Goal: Task Accomplishment & Management: Complete application form

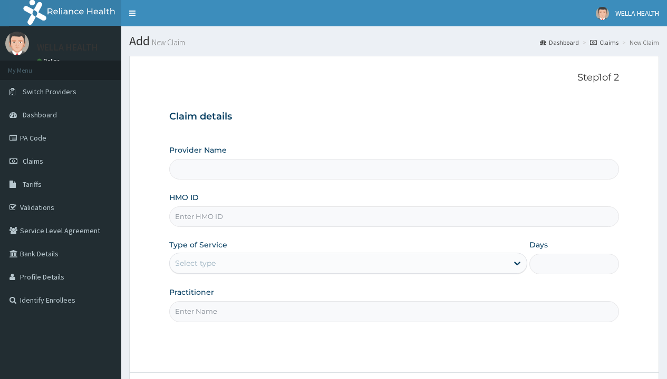
type input "Pharmacy Pick Up ( WellaHealth)"
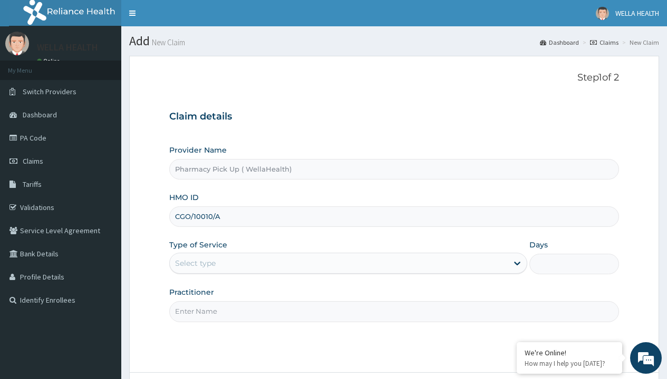
type input "CGO/10010/A"
type input "WellaHealth"
click at [195, 263] on div "Select type" at bounding box center [195, 263] width 41 height 11
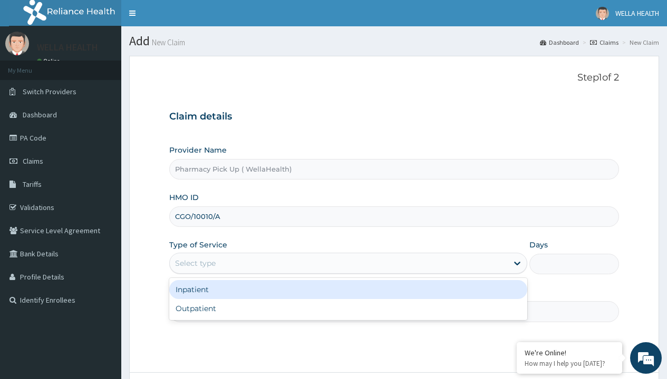
click at [348, 309] on div "Outpatient" at bounding box center [348, 308] width 358 height 19
type input "1"
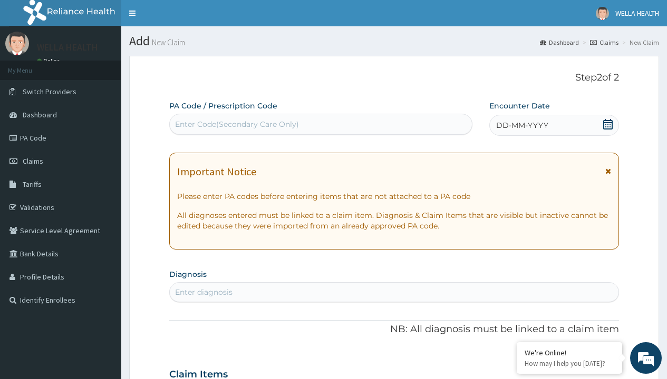
scroll to position [88, 0]
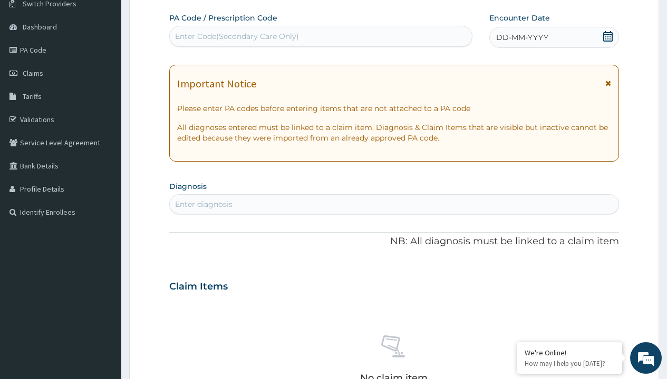
click at [521, 37] on span "DD-MM-YYYY" at bounding box center [522, 37] width 52 height 11
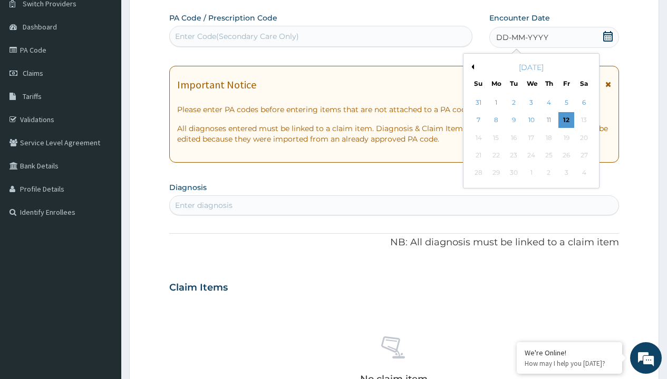
click at [471, 67] on button "Previous Month" at bounding box center [470, 66] width 5 height 5
click at [565, 103] on div "1" at bounding box center [566, 103] width 16 height 16
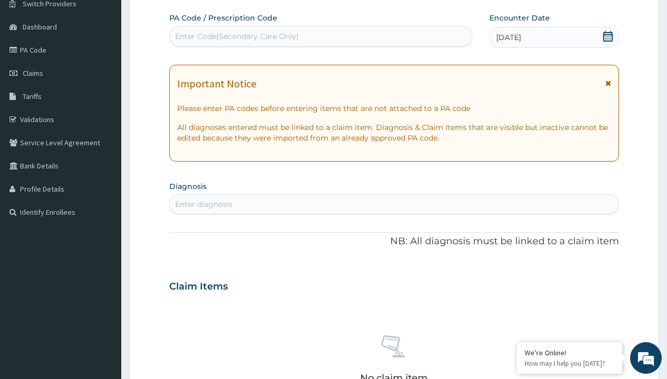
click at [203, 204] on div "Enter diagnosis" at bounding box center [203, 204] width 57 height 11
type input "prescription collected"
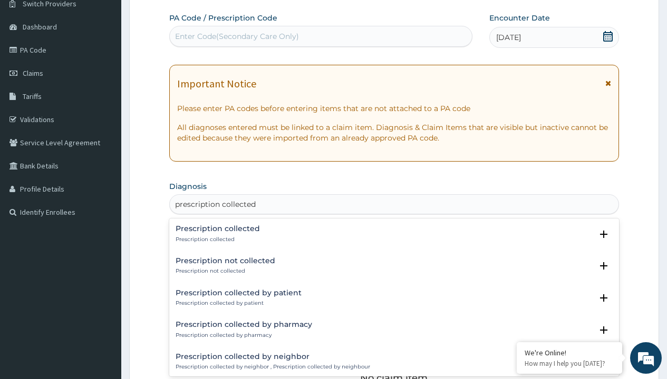
click at [216, 239] on p "Prescription collected" at bounding box center [217, 239] width 84 height 7
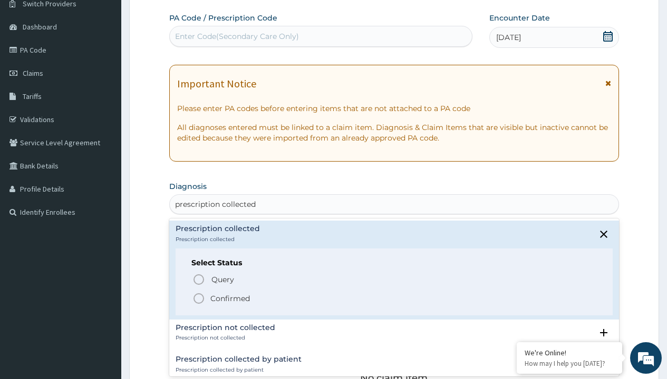
click at [230, 298] on p "Confirmed" at bounding box center [230, 298] width 40 height 11
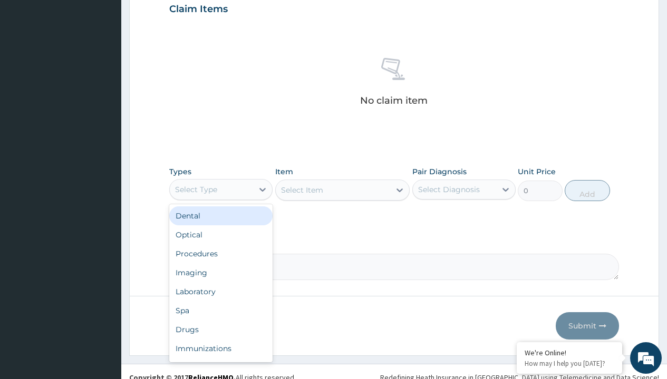
type input "procedures"
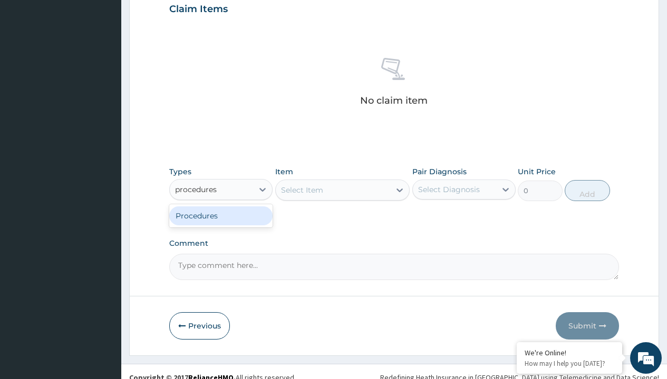
scroll to position [0, 0]
click at [221, 215] on div "Procedures" at bounding box center [220, 216] width 103 height 19
click at [301, 190] on div "Select Item" at bounding box center [302, 190] width 42 height 11
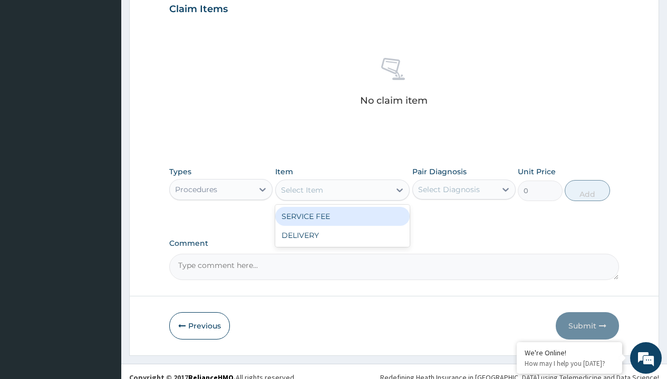
type input "service fee"
click at [342, 216] on div "SERVICE FEE" at bounding box center [342, 216] width 135 height 19
type input "100"
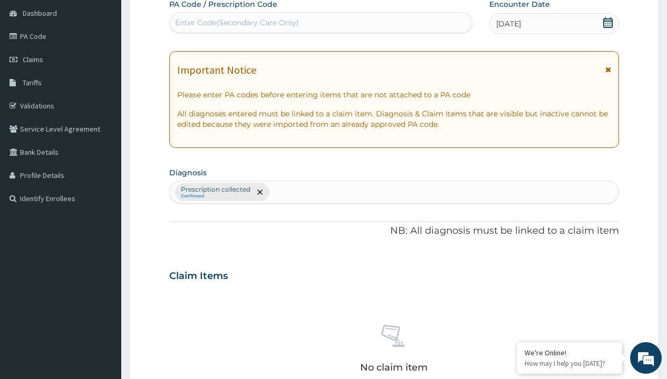
type input "prescription collected"
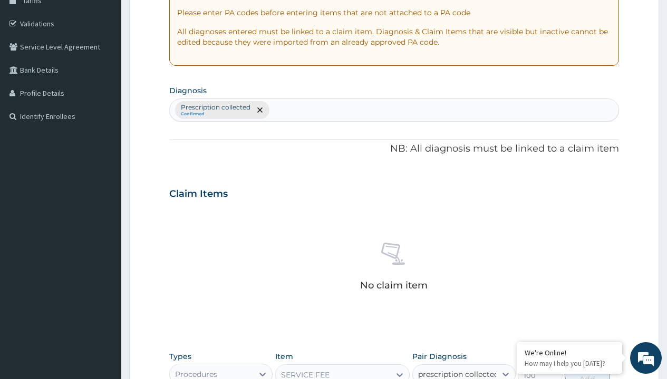
checkbox input "true"
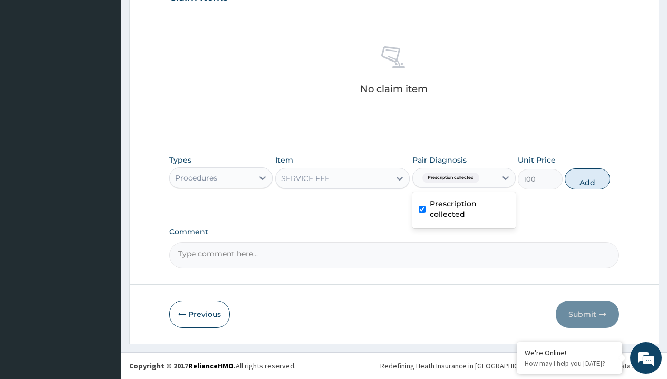
click at [587, 179] on button "Add" at bounding box center [586, 179] width 45 height 21
type input "0"
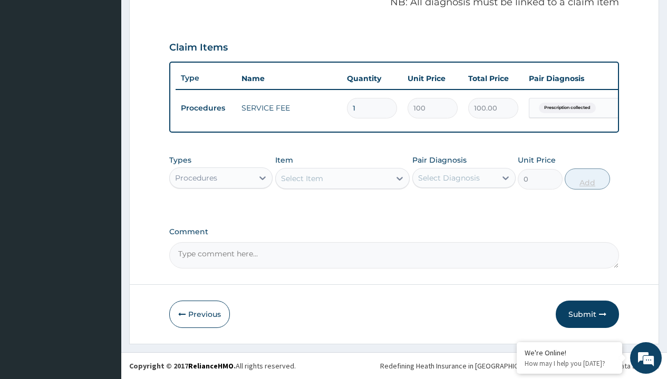
scroll to position [338, 0]
click at [196, 178] on div "Procedures" at bounding box center [196, 178] width 42 height 11
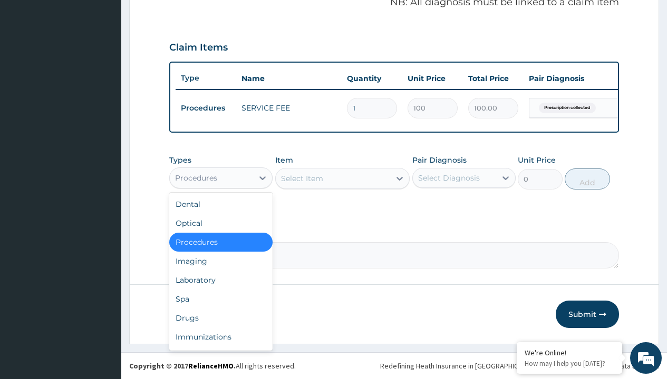
type input "procedures"
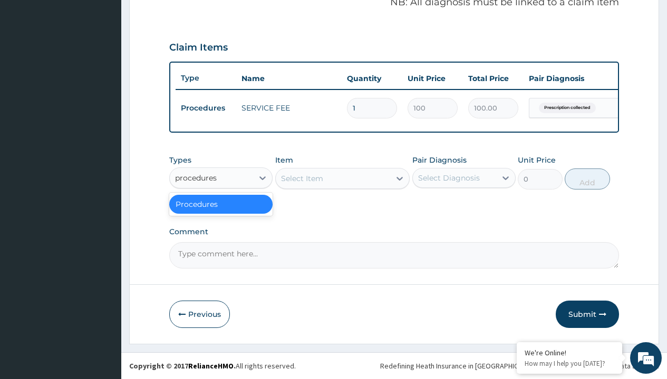
click at [221, 204] on div "Procedures" at bounding box center [220, 204] width 103 height 19
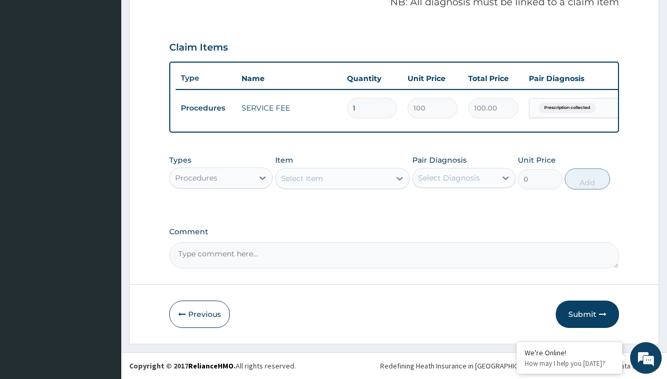
click at [301, 178] on div "Select Item" at bounding box center [302, 178] width 42 height 11
type input "service fee"
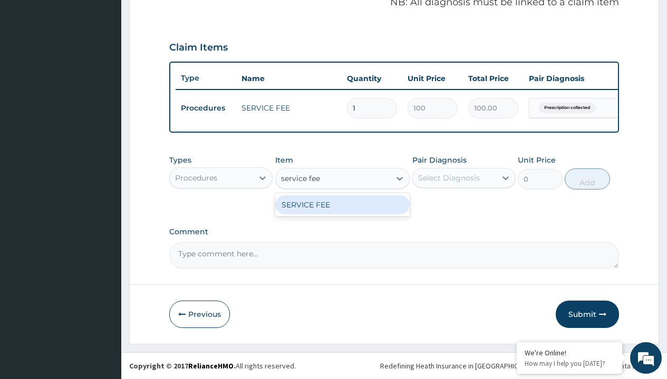
click at [342, 204] on div "SERVICE FEE" at bounding box center [342, 204] width 135 height 19
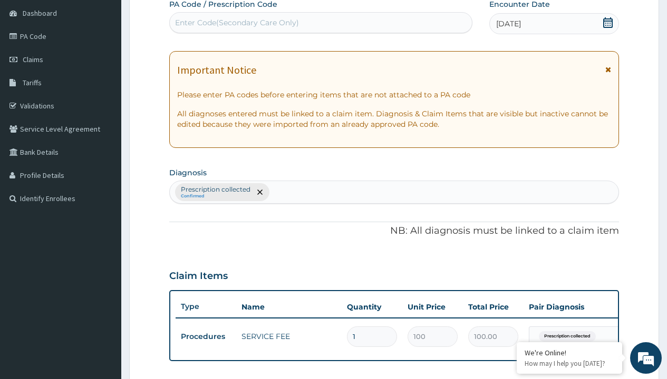
type input "prescription collected"
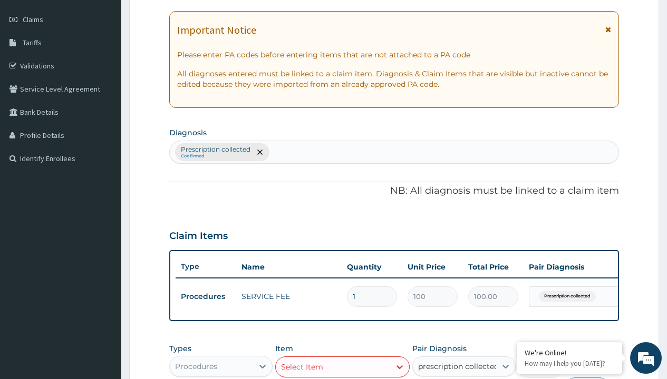
checkbox input "true"
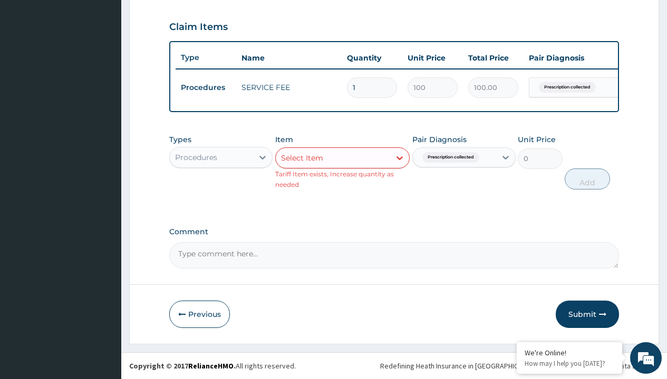
click at [196, 157] on div "Procedures" at bounding box center [196, 157] width 42 height 11
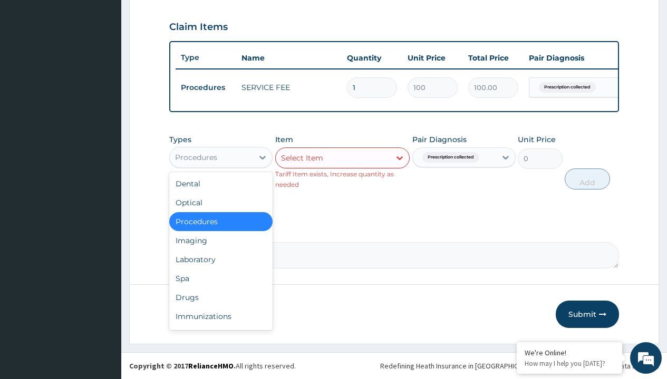
type input "drugs"
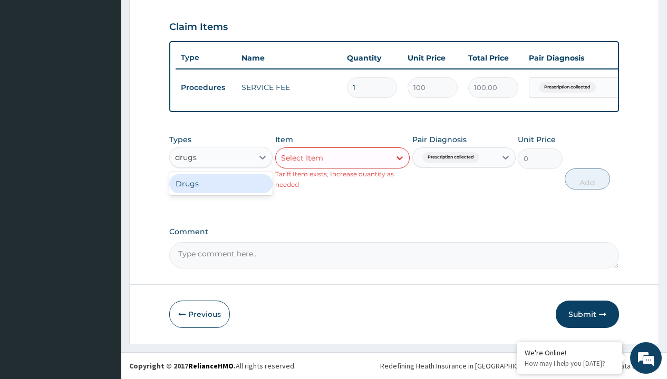
click at [221, 183] on div "Drugs" at bounding box center [220, 183] width 103 height 19
click at [301, 158] on div "Select Item" at bounding box center [342, 158] width 135 height 21
click at [186, 157] on div "Drugs" at bounding box center [186, 157] width 23 height 11
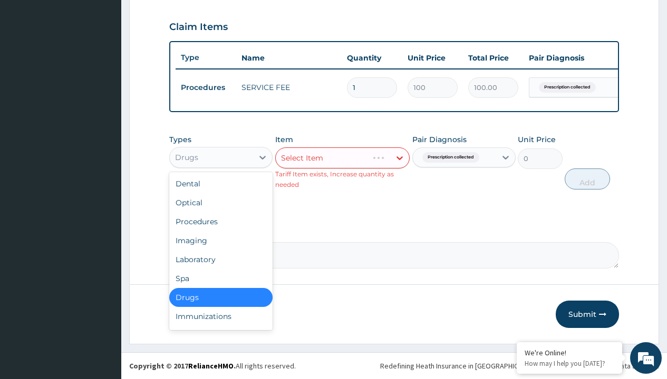
type input "drugs"
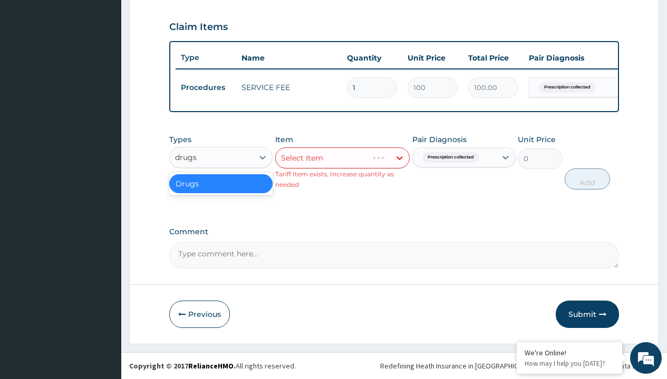
click at [221, 183] on div "Drugs" at bounding box center [220, 183] width 103 height 19
click at [301, 158] on div "Select Item" at bounding box center [342, 158] width 135 height 21
click at [186, 157] on div "Drugs" at bounding box center [186, 157] width 23 height 11
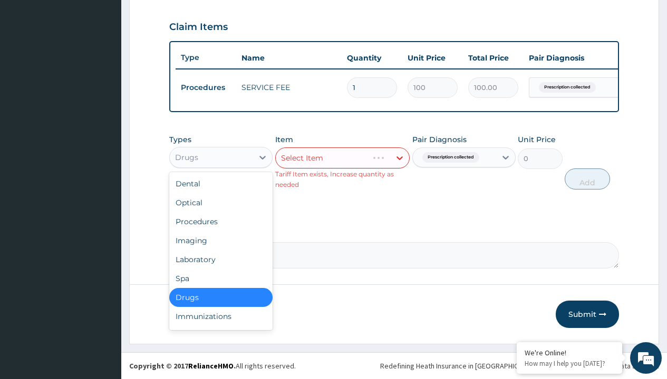
type input "drugs"
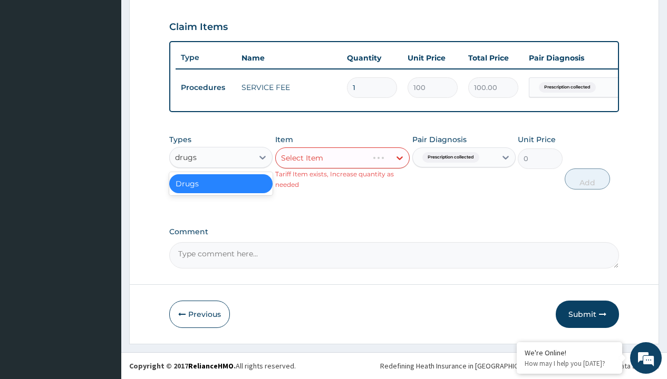
click at [221, 183] on div "Drugs" at bounding box center [220, 183] width 103 height 19
click at [301, 158] on div "Select Item" at bounding box center [342, 158] width 135 height 21
type input "linagliptin 5mg (linajen) x30"
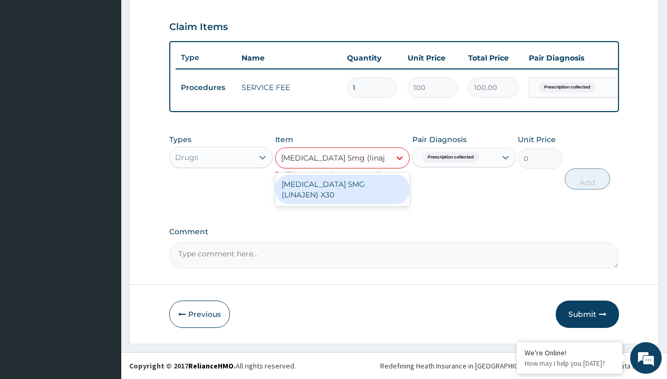
click at [342, 184] on div "LINAGLIPTIN 5MG (LINAJEN) X30" at bounding box center [342, 190] width 135 height 30
type input "696.7000122070312"
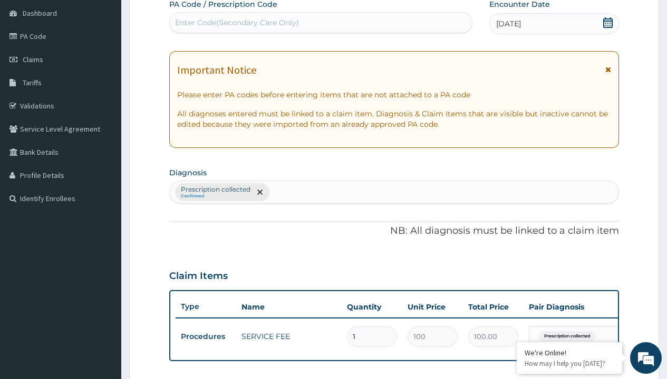
type input "prescription collected"
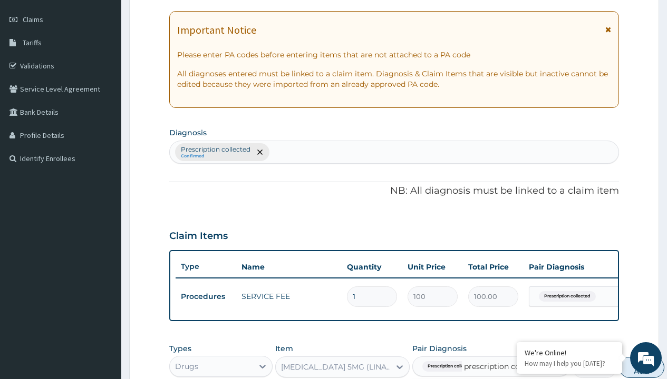
checkbox input "false"
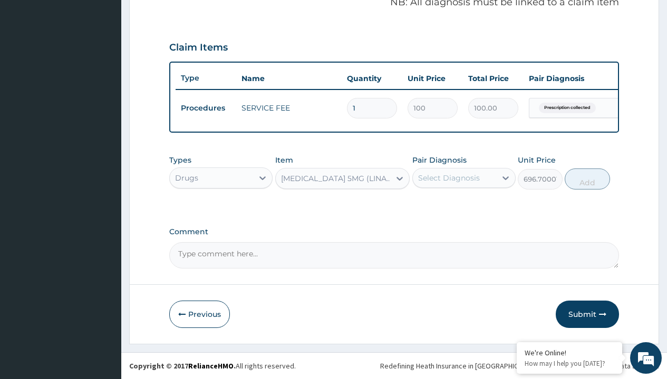
click at [186, 178] on div "Drugs" at bounding box center [186, 178] width 23 height 11
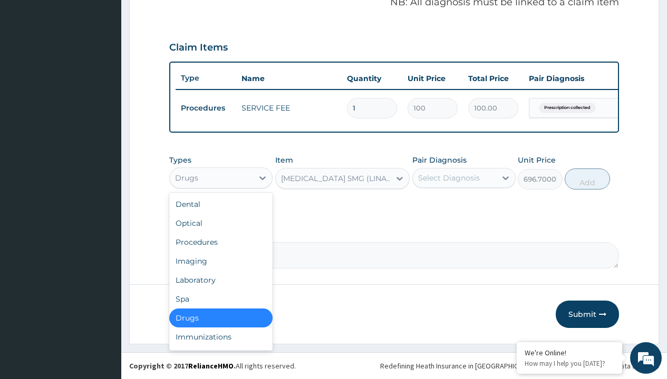
type input "procedures"
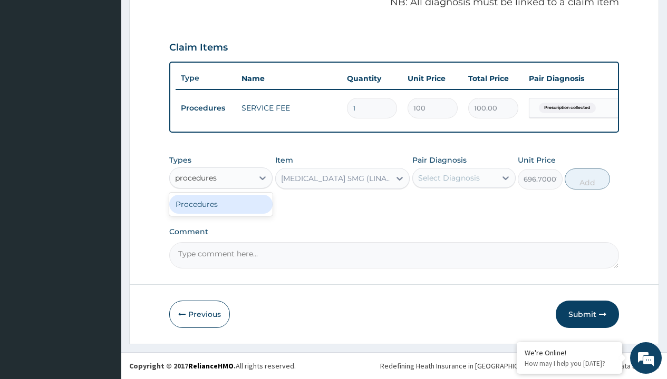
click at [221, 204] on div "Procedures" at bounding box center [220, 204] width 103 height 19
type input "0"
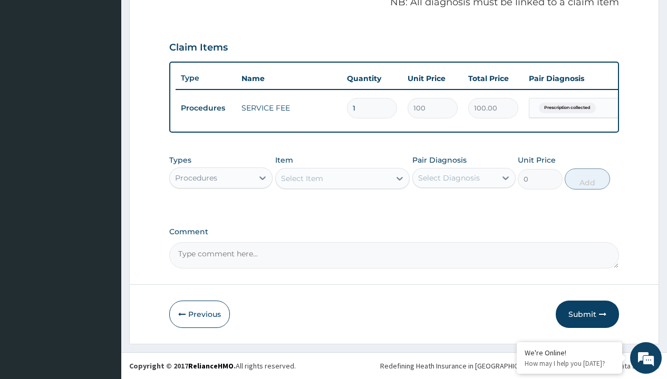
click at [301, 178] on div "Select Item" at bounding box center [302, 178] width 42 height 11
type input "delivery"
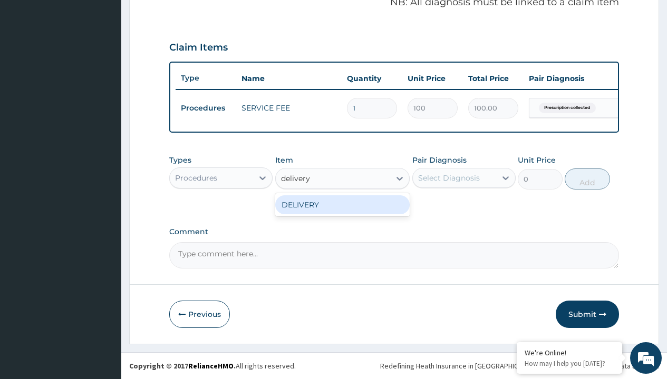
click at [342, 204] on div "DELIVERY" at bounding box center [342, 204] width 135 height 19
type input "2000"
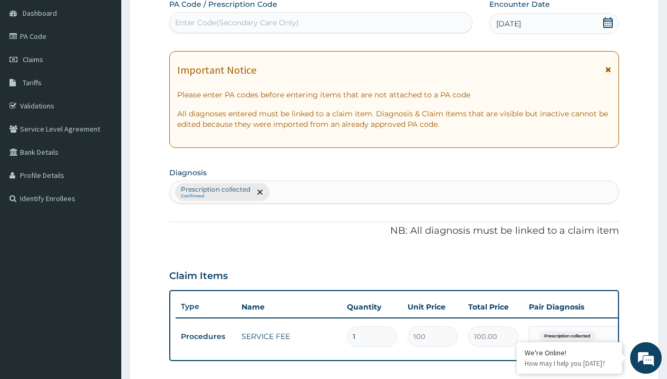
type input "prescription collected"
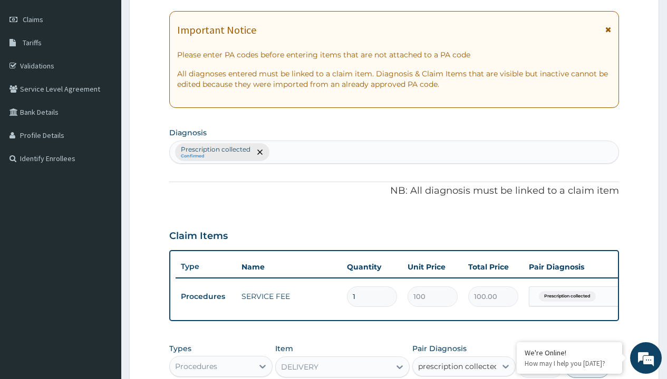
checkbox input "true"
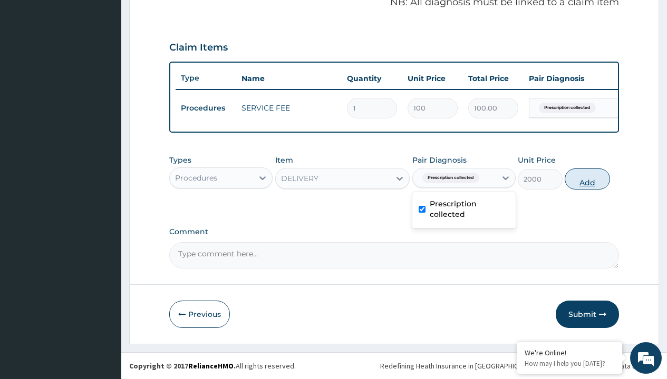
click at [587, 179] on button "Add" at bounding box center [586, 179] width 45 height 21
type input "0"
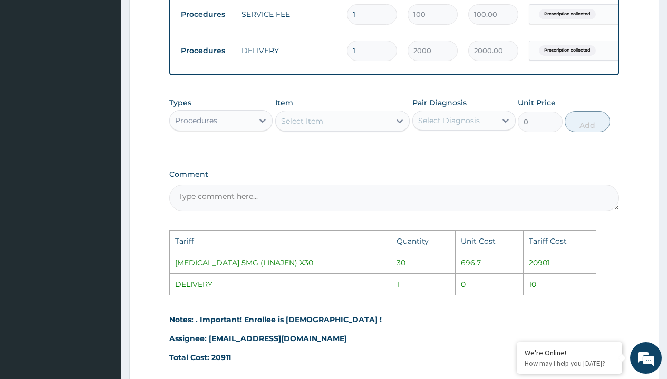
scroll to position [420, 0]
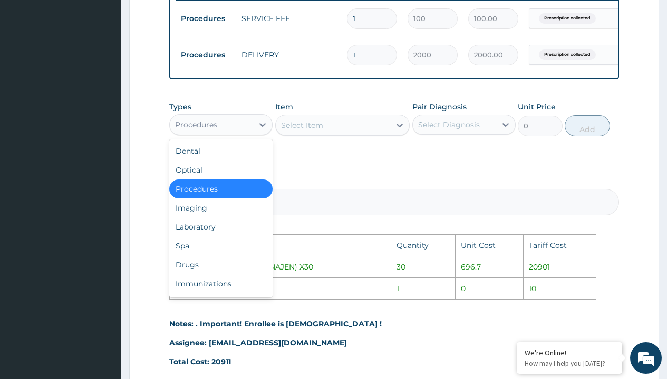
click at [215, 130] on div "Procedures" at bounding box center [196, 125] width 42 height 11
click at [207, 275] on div "Drugs" at bounding box center [220, 265] width 103 height 19
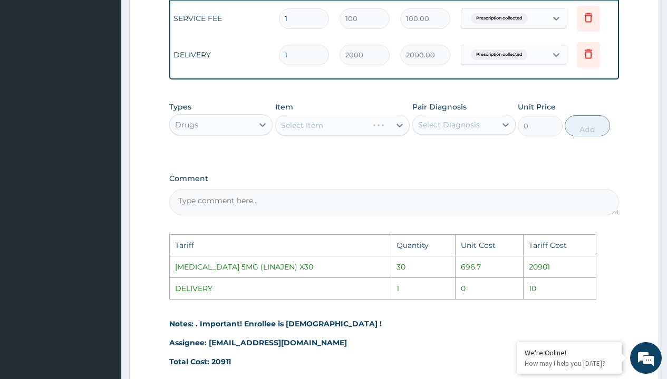
scroll to position [0, 80]
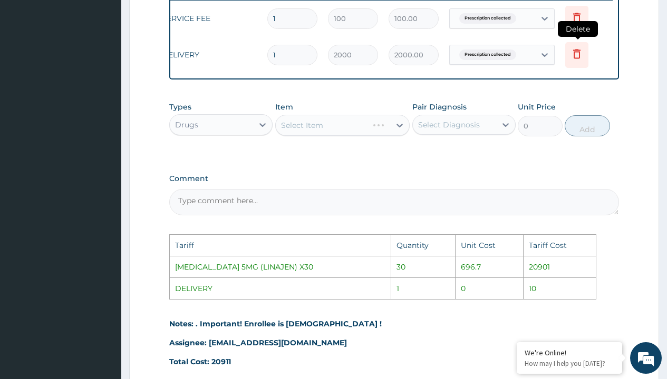
click at [567, 62] on icon at bounding box center [576, 55] width 23 height 26
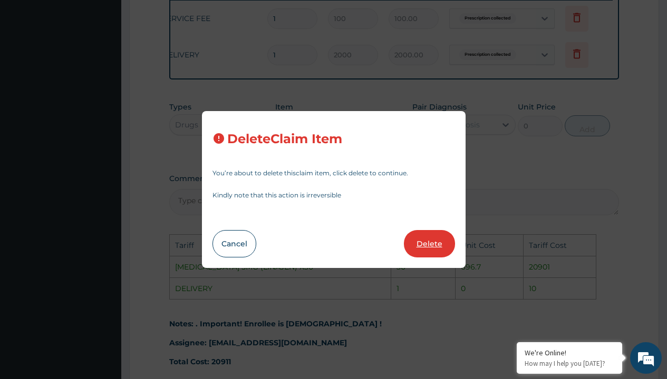
click at [440, 254] on button "Delete" at bounding box center [429, 243] width 51 height 27
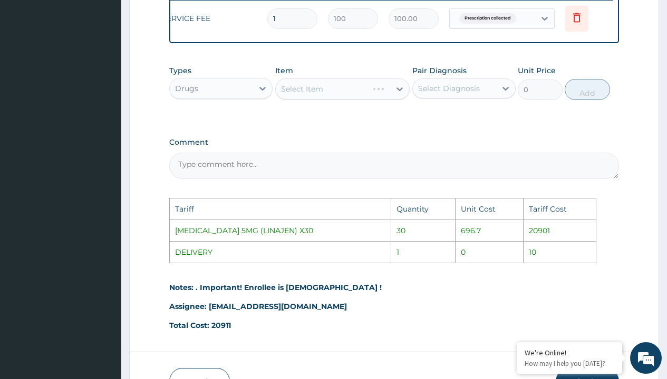
click at [322, 97] on div "Select Item" at bounding box center [342, 89] width 135 height 21
click at [321, 97] on div "Select Item" at bounding box center [342, 89] width 135 height 21
click at [322, 97] on div "Select Item" at bounding box center [342, 89] width 135 height 21
click at [324, 95] on div "Select Item" at bounding box center [342, 89] width 135 height 21
click at [323, 95] on div "Select Item" at bounding box center [333, 89] width 115 height 17
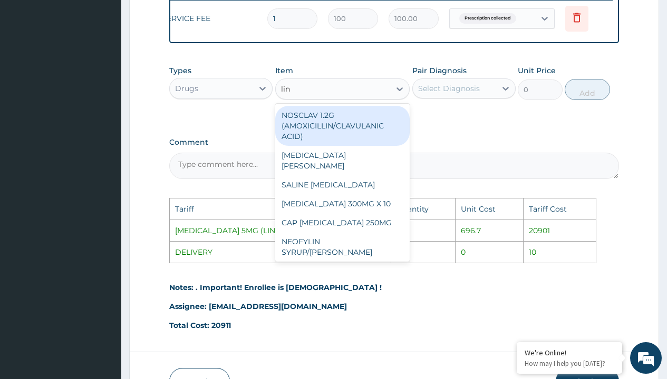
type input "lina"
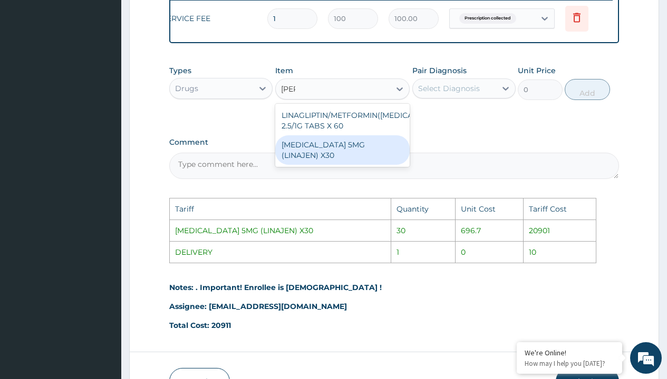
click at [339, 154] on div "LINAGLIPTIN 5MG (LINAJEN) X30" at bounding box center [342, 150] width 135 height 30
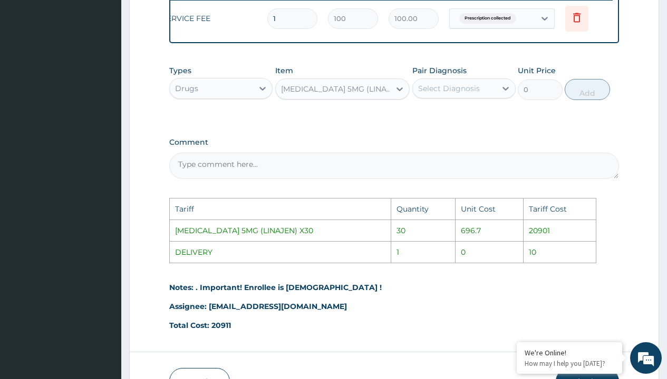
type input "696.7000122070312"
click at [466, 94] on div "Select Diagnosis" at bounding box center [449, 88] width 62 height 11
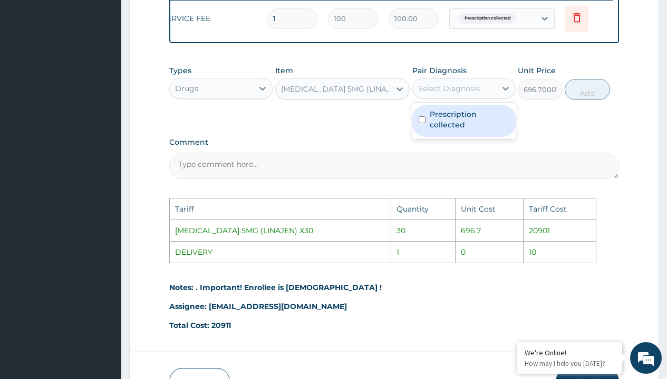
click at [475, 115] on div "Prescription collected" at bounding box center [463, 121] width 103 height 32
checkbox input "true"
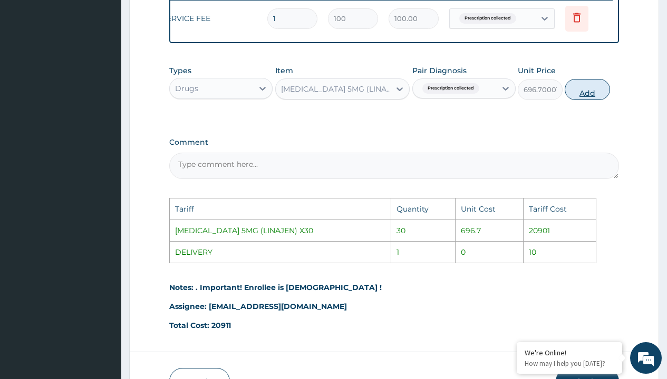
click at [579, 100] on button "Add" at bounding box center [586, 89] width 45 height 21
type input "0"
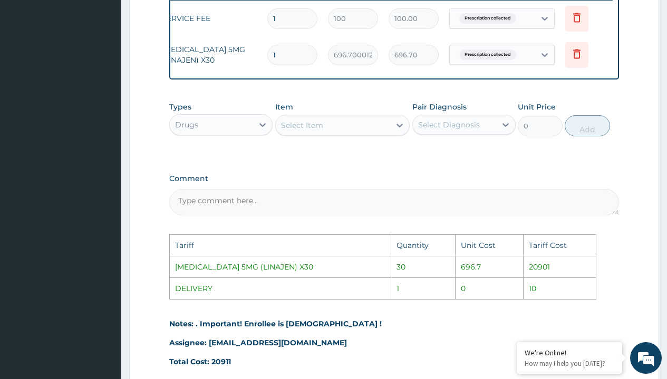
type input "0.00"
type input "3"
type input "2090.10"
type input "30"
type input "20901.00"
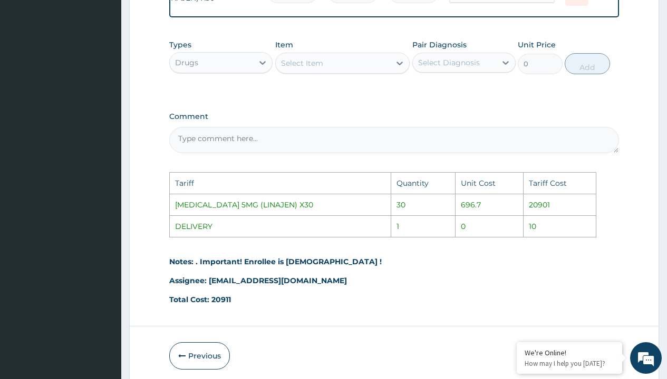
scroll to position [532, 0]
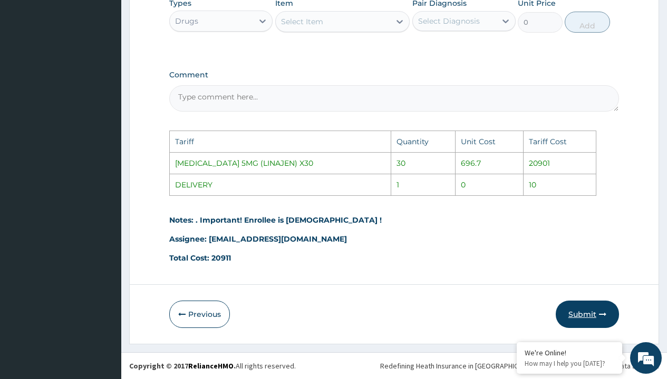
type input "30"
click at [610, 315] on button "Submit" at bounding box center [586, 314] width 63 height 27
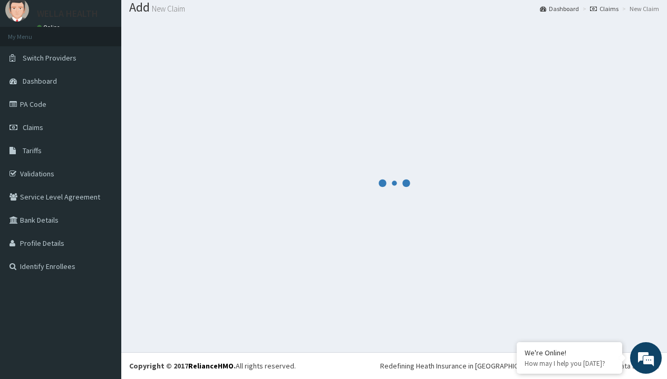
scroll to position [375, 0]
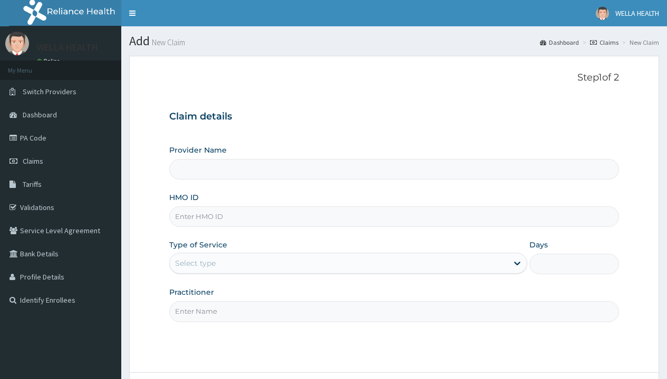
type input "Pharmacy Pick Up ( WellaHealth)"
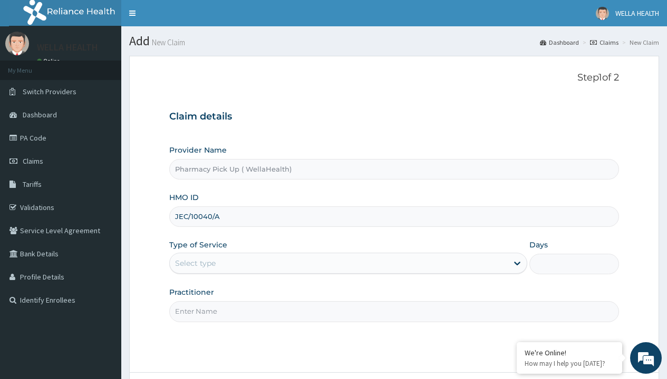
type input "JEC/10040/A"
type input "WellaHealth"
click at [195, 263] on div "Select type" at bounding box center [195, 263] width 41 height 11
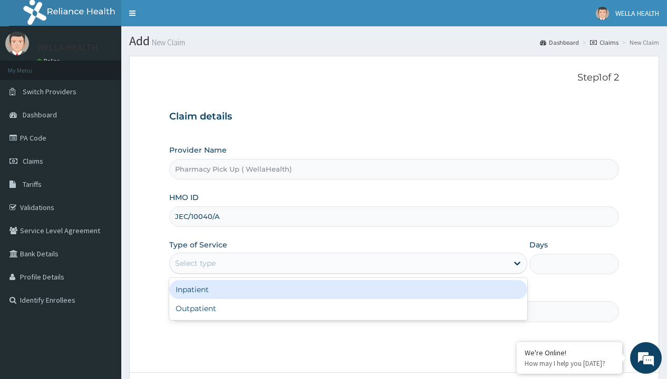
click at [348, 309] on div "Outpatient" at bounding box center [348, 308] width 358 height 19
type input "1"
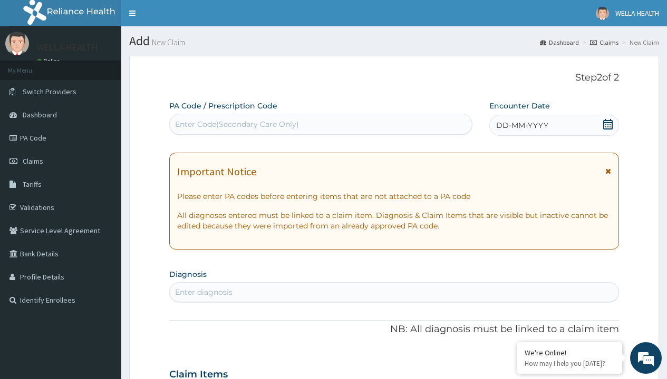
scroll to position [88, 0]
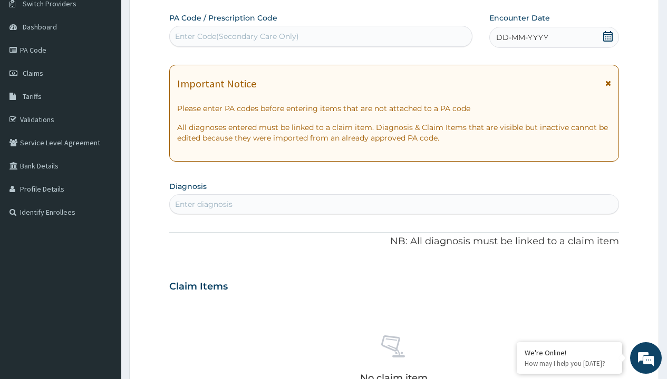
click at [521, 37] on span "DD-MM-YYYY" at bounding box center [522, 37] width 52 height 11
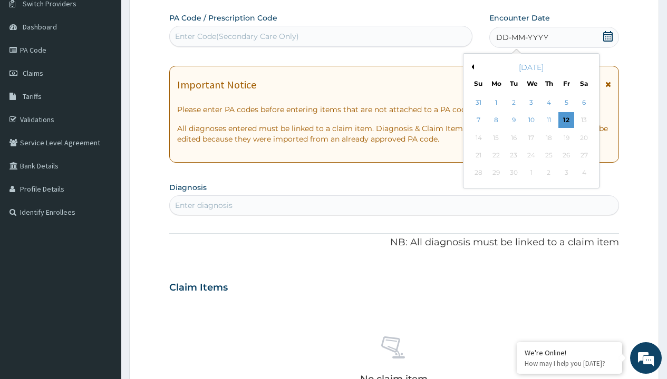
click at [471, 67] on button "Previous Month" at bounding box center [470, 66] width 5 height 5
click at [565, 103] on div "1" at bounding box center [566, 103] width 16 height 16
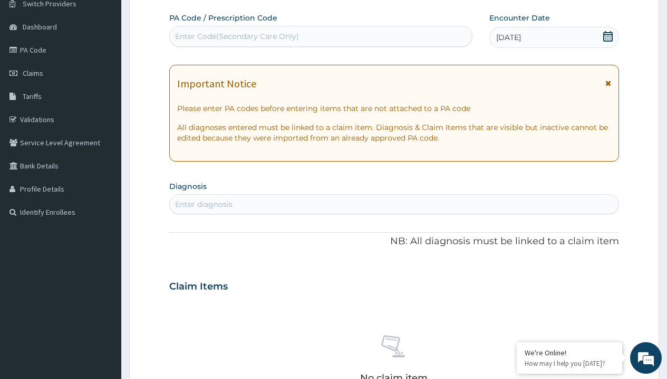
click at [203, 204] on div "Enter diagnosis" at bounding box center [203, 204] width 57 height 11
type input "prescription collected"
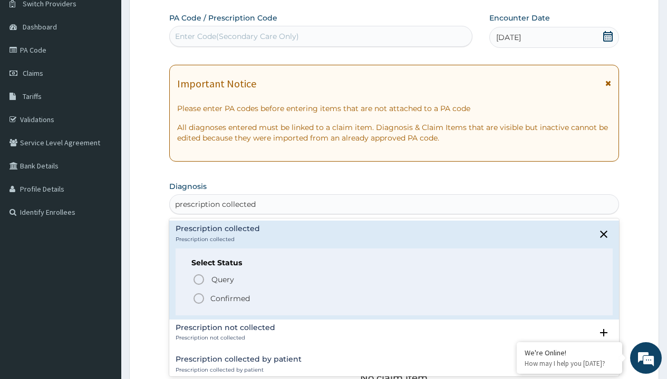
click at [230, 298] on p "Confirmed" at bounding box center [230, 298] width 40 height 11
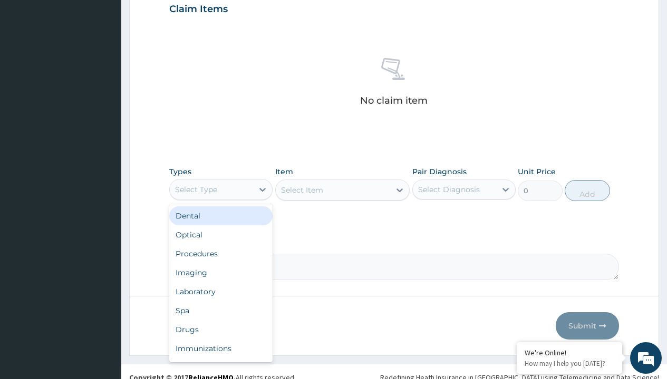
type input "procedures"
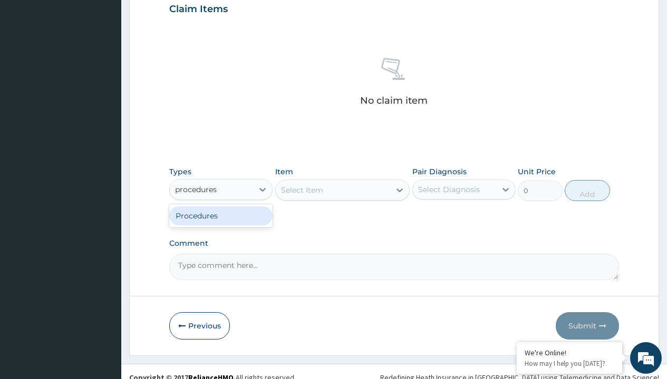
scroll to position [0, 0]
click at [221, 215] on div "Procedures" at bounding box center [220, 216] width 103 height 19
click at [301, 190] on div "Select Item" at bounding box center [342, 190] width 135 height 21
click at [196, 189] on div "Procedures" at bounding box center [196, 189] width 42 height 11
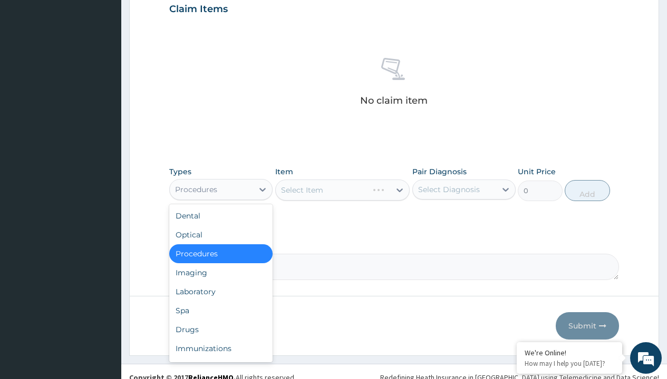
type input "procedures"
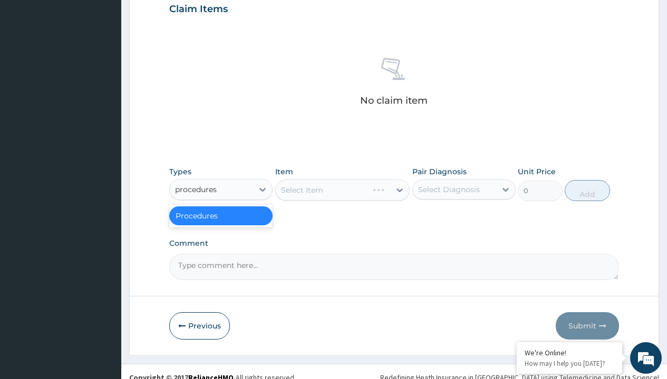
click at [221, 215] on div "Procedures" at bounding box center [220, 216] width 103 height 19
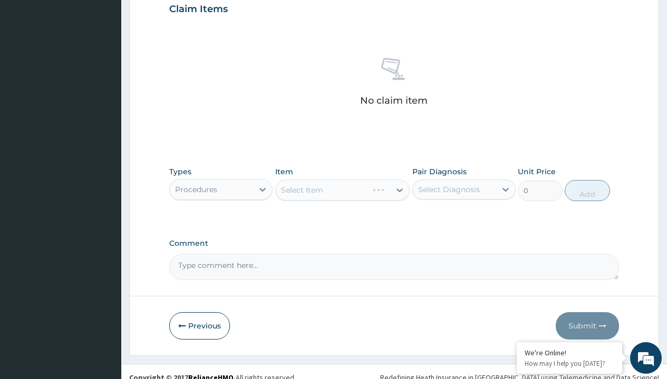
click at [301, 190] on div "Select Item" at bounding box center [342, 190] width 135 height 21
type input "service fee"
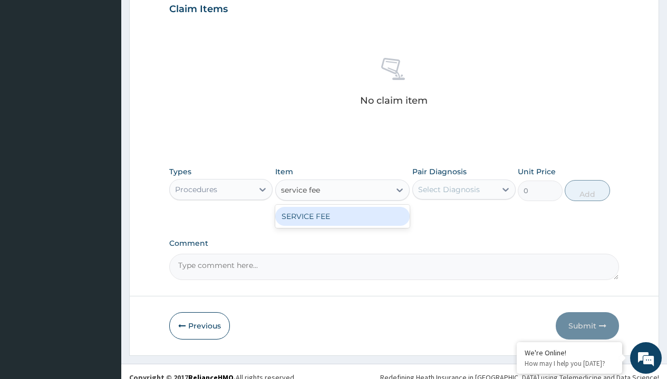
click at [342, 216] on div "SERVICE FEE" at bounding box center [342, 216] width 135 height 19
type input "100"
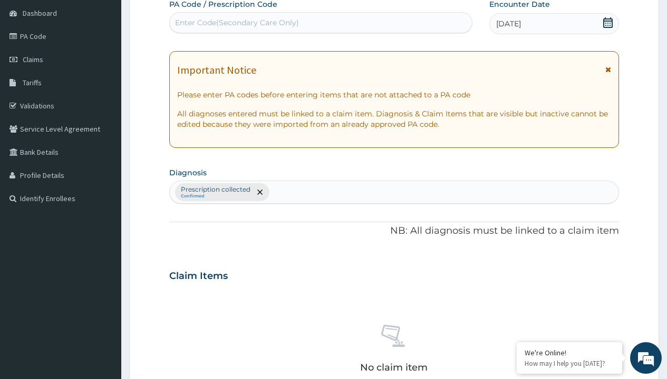
type input "prescription collected"
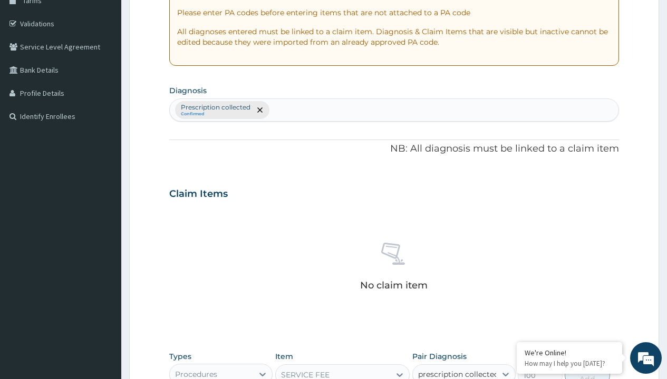
checkbox input "true"
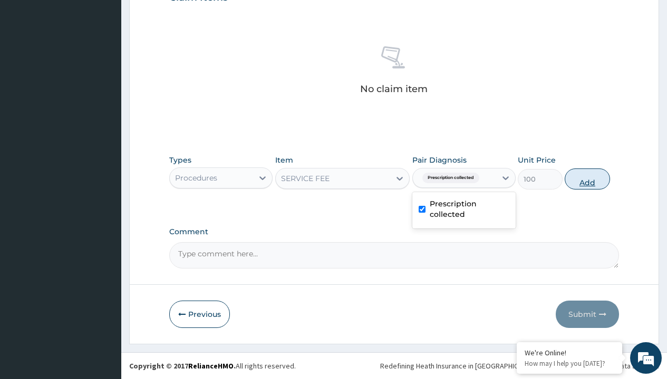
click at [587, 179] on button "Add" at bounding box center [586, 179] width 45 height 21
type input "0"
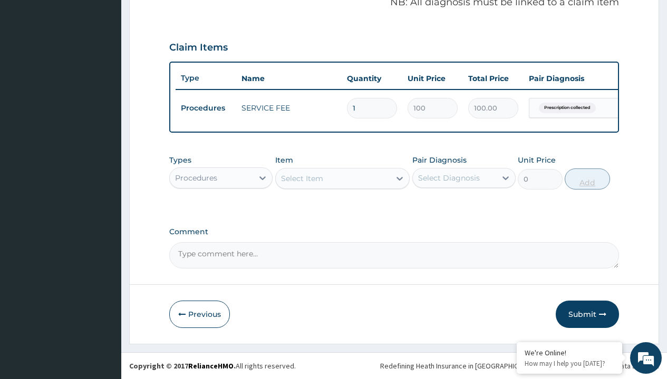
scroll to position [338, 0]
click at [196, 178] on div "Procedures" at bounding box center [196, 178] width 42 height 11
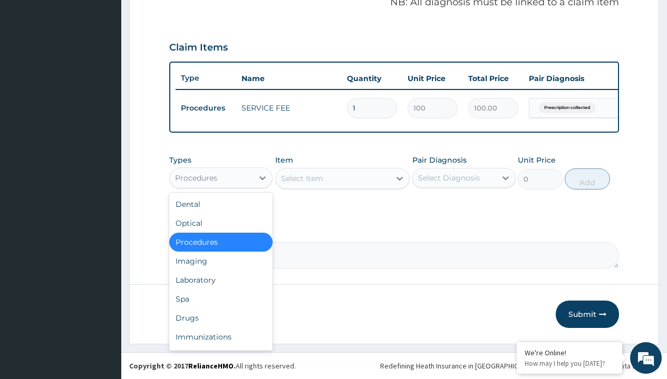
type input "procedures"
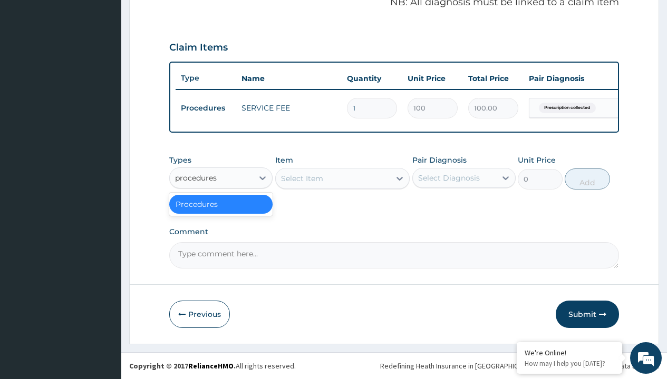
scroll to position [0, 0]
click at [221, 204] on div "Procedures" at bounding box center [220, 204] width 103 height 19
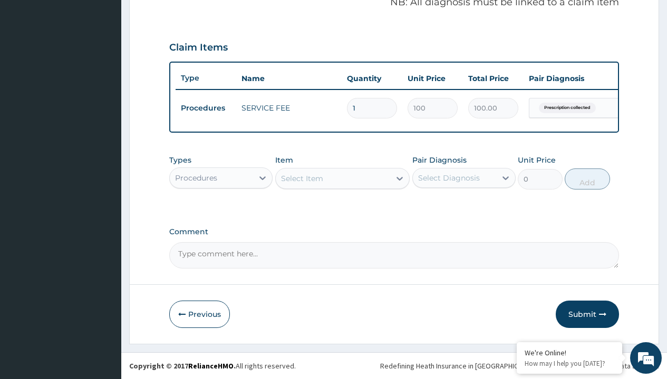
click at [301, 178] on div "Select Item" at bounding box center [302, 178] width 42 height 11
type input "delivery"
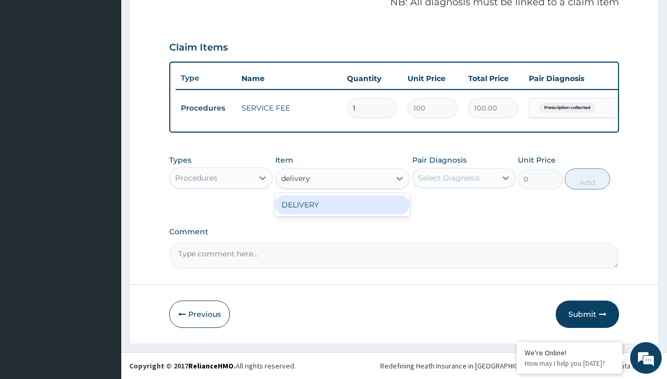
click at [342, 204] on div "DELIVERY" at bounding box center [342, 204] width 135 height 19
type input "2000"
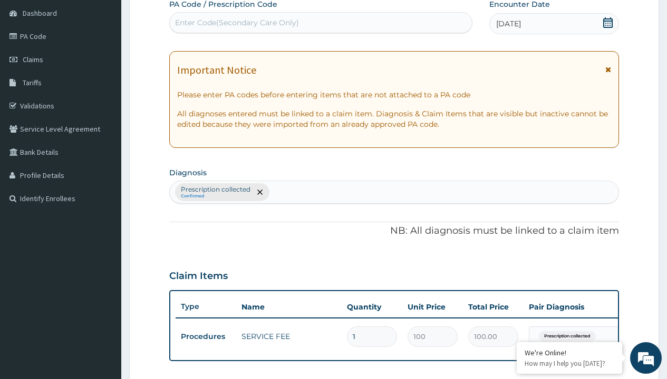
type input "prescription collected"
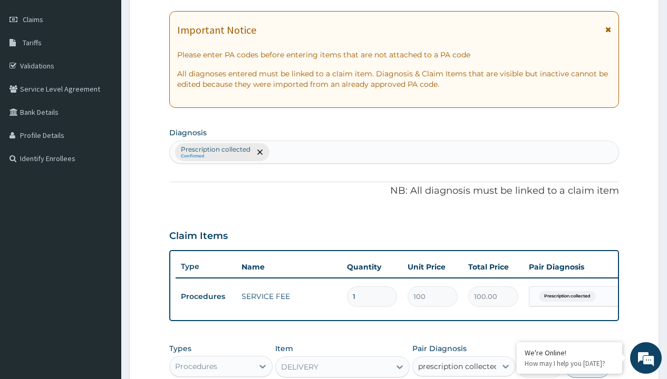
checkbox input "true"
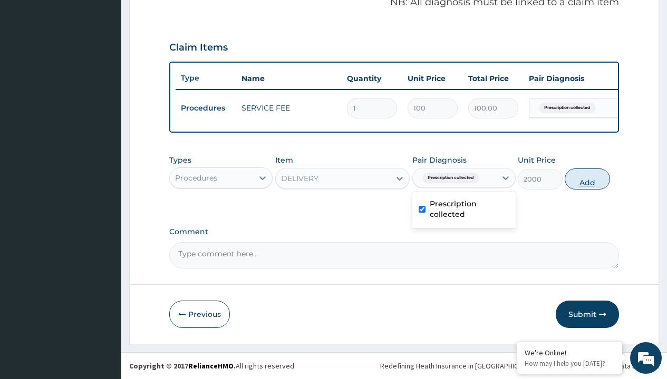
click at [587, 179] on button "Add" at bounding box center [586, 179] width 45 height 21
type input "0"
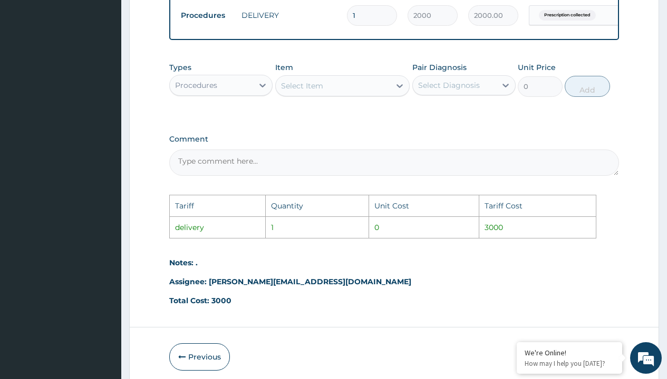
scroll to position [510, 0]
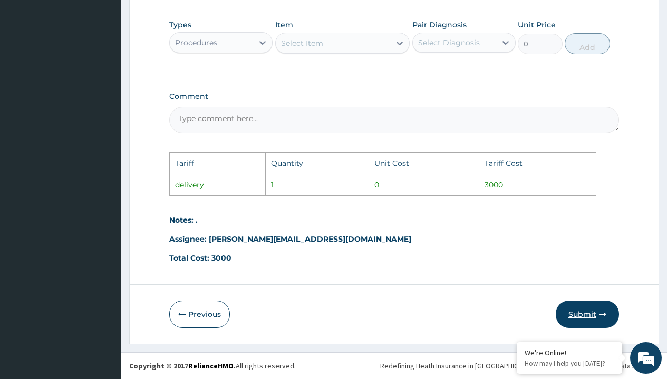
click at [590, 311] on button "Submit" at bounding box center [586, 314] width 63 height 27
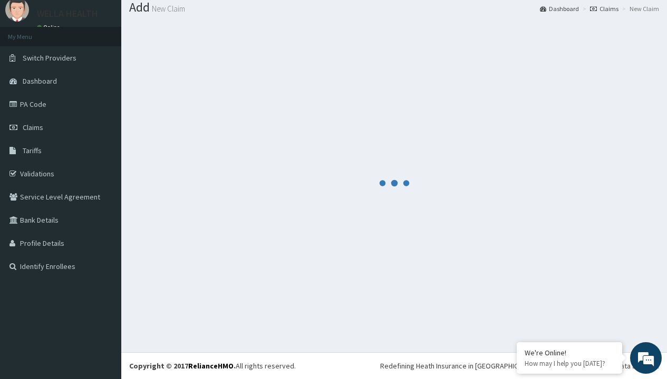
scroll to position [375, 0]
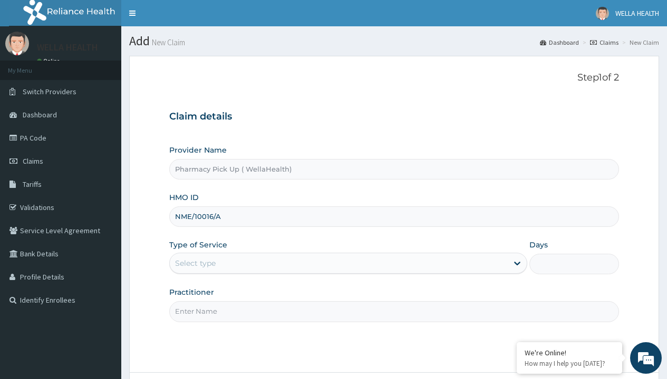
type input "NME/10016/A"
type input "WellaHealth"
click at [195, 263] on div "Select type" at bounding box center [195, 263] width 41 height 11
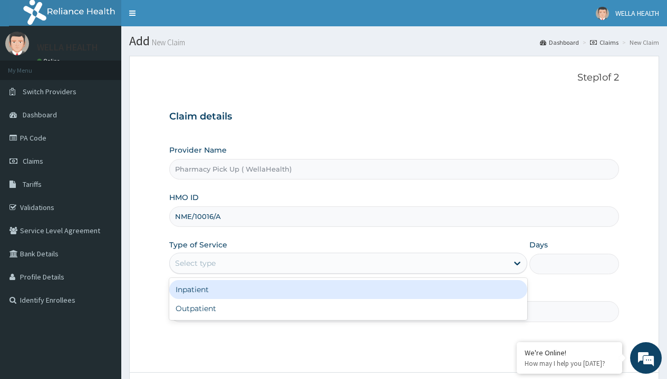
click at [348, 309] on div "Outpatient" at bounding box center [348, 308] width 358 height 19
type input "1"
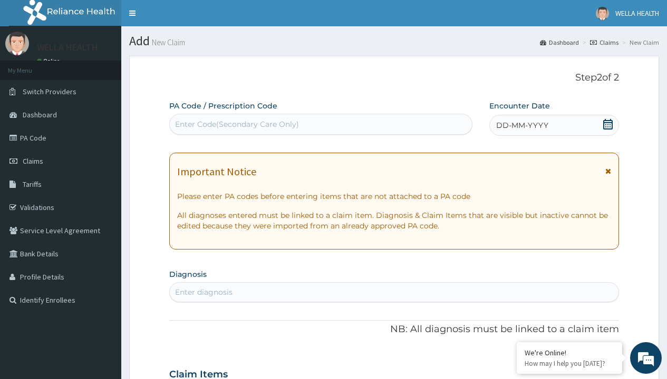
scroll to position [88, 0]
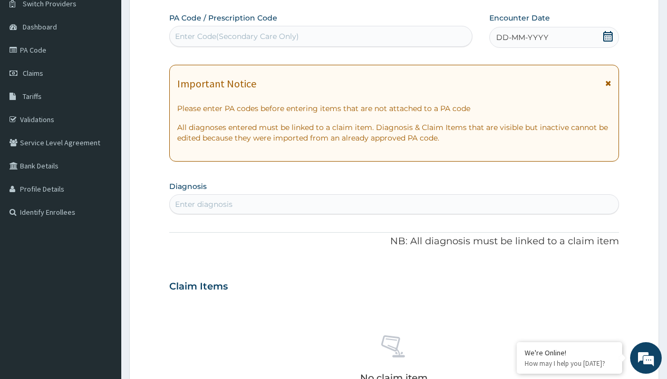
click at [521, 37] on span "DD-MM-YYYY" at bounding box center [522, 37] width 52 height 11
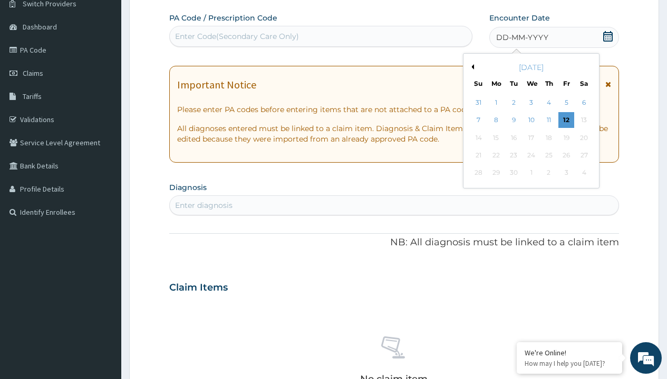
click at [471, 67] on button "Previous Month" at bounding box center [470, 66] width 5 height 5
click at [565, 103] on div "1" at bounding box center [566, 103] width 16 height 16
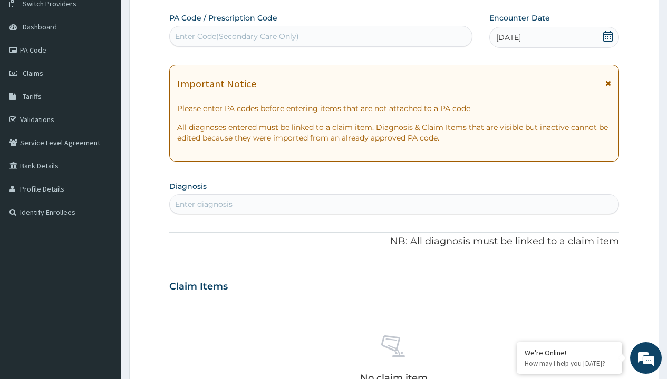
click at [203, 204] on div "Enter diagnosis" at bounding box center [203, 204] width 57 height 11
type input "prescription collected"
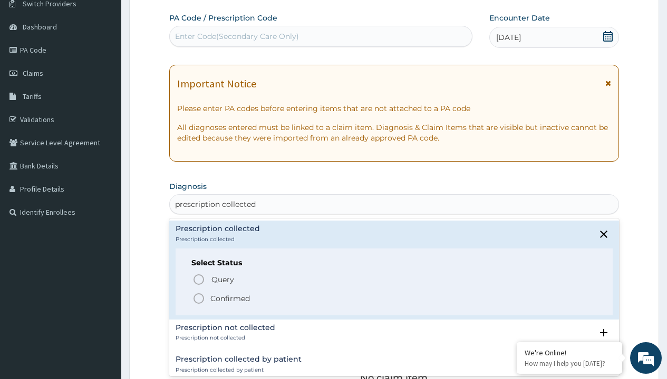
click at [230, 298] on p "Confirmed" at bounding box center [230, 298] width 40 height 11
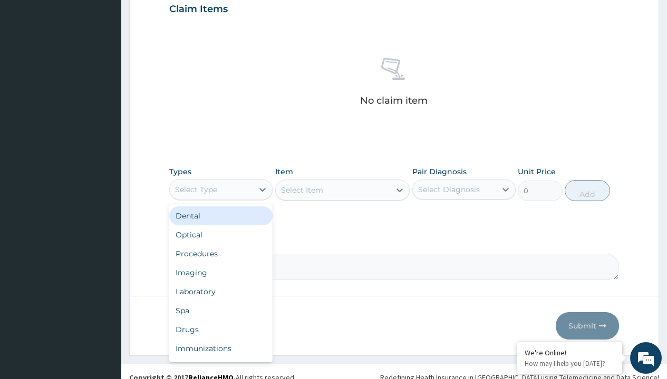
type input "procedures"
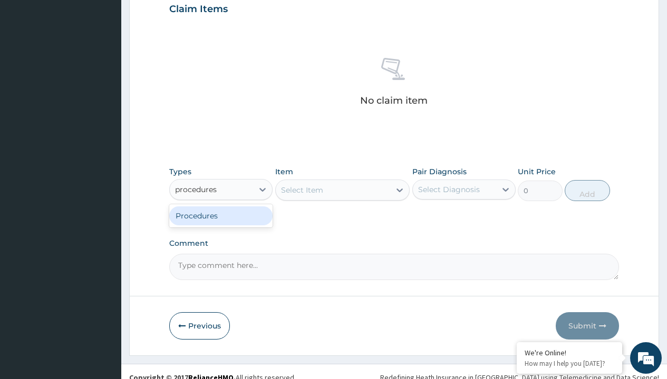
scroll to position [0, 0]
click at [221, 215] on div "Procedures" at bounding box center [220, 216] width 103 height 19
click at [301, 190] on div "Select Item" at bounding box center [342, 190] width 135 height 21
click at [196, 189] on div "Procedures" at bounding box center [196, 189] width 42 height 11
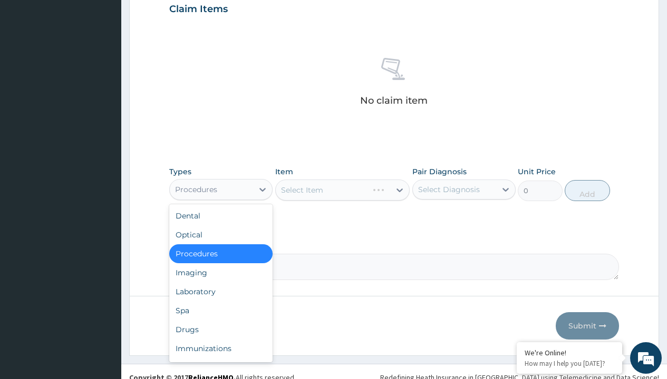
type input "procedures"
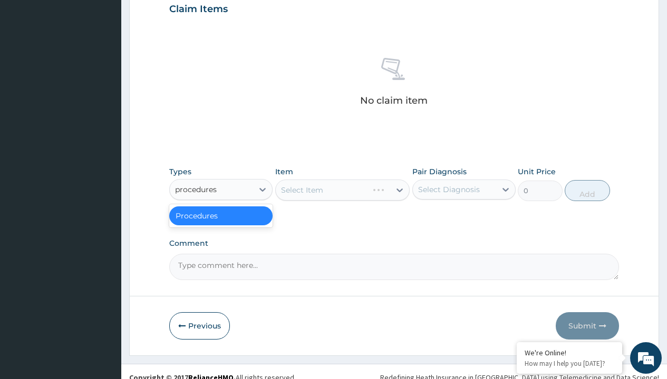
click at [221, 215] on div "Procedures" at bounding box center [220, 216] width 103 height 19
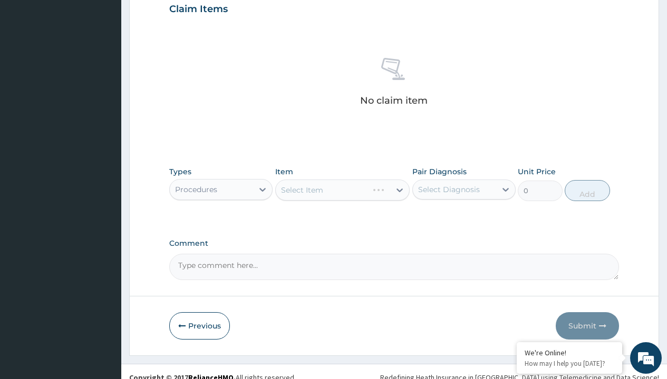
click at [301, 190] on div "Select Item" at bounding box center [302, 190] width 42 height 11
type input "service fee"
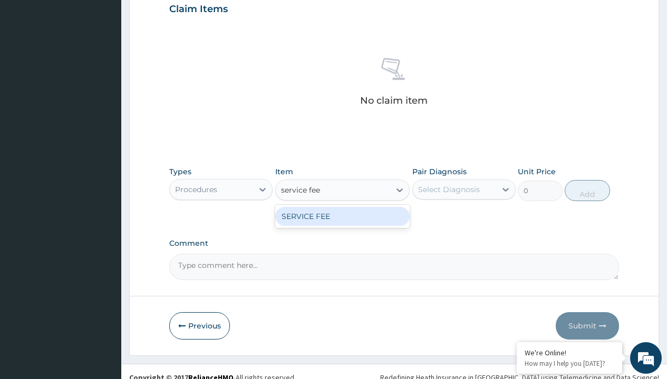
click at [342, 216] on div "SERVICE FEE" at bounding box center [342, 216] width 135 height 19
type input "100"
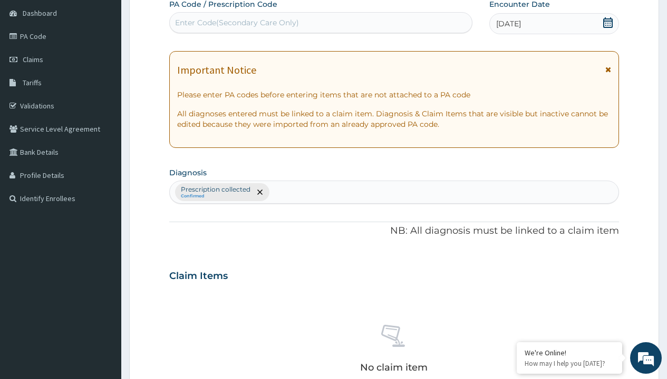
type input "prescription collected"
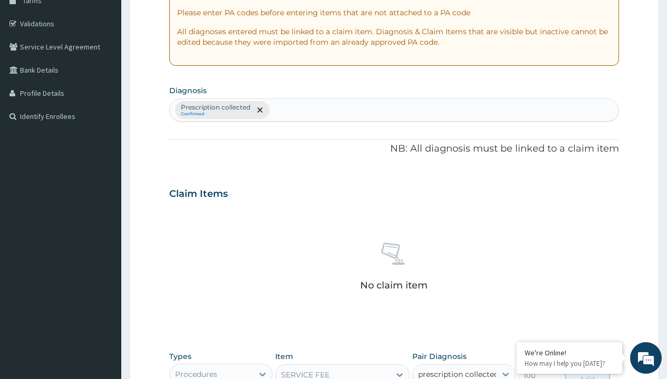
checkbox input "true"
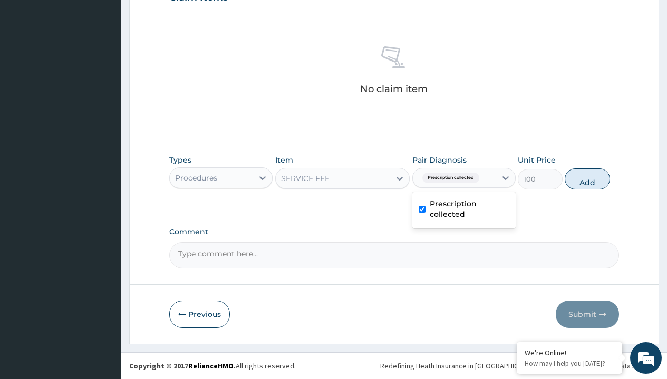
click at [587, 179] on button "Add" at bounding box center [586, 179] width 45 height 21
type input "0"
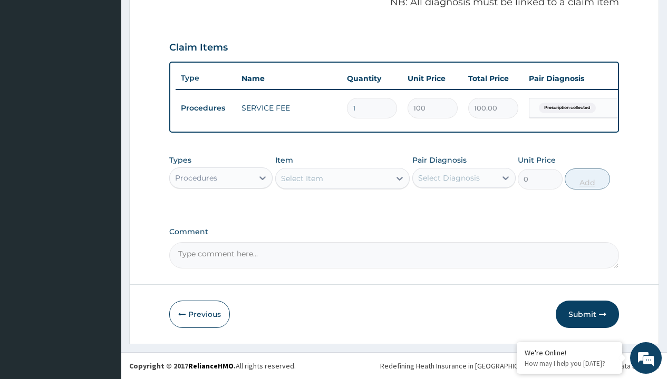
scroll to position [338, 0]
click at [196, 178] on div "Procedures" at bounding box center [196, 178] width 42 height 11
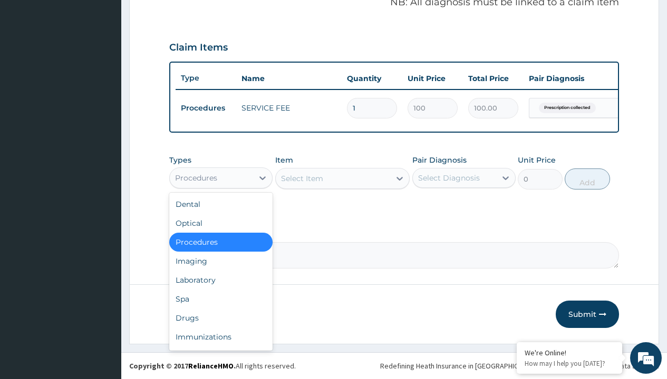
type input "drugs"
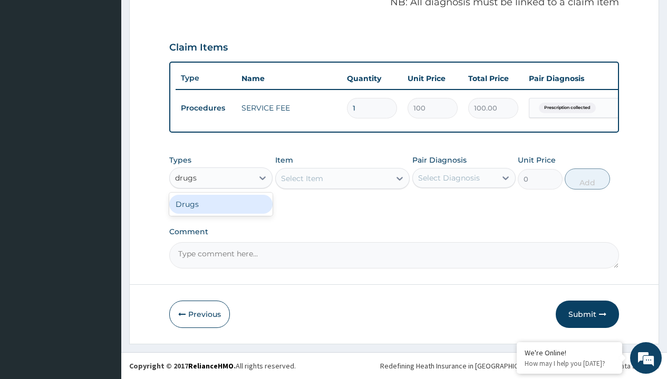
click at [221, 204] on div "Drugs" at bounding box center [220, 204] width 103 height 19
click at [301, 178] on div "Select Item" at bounding box center [342, 178] width 135 height 21
type input "fortide inhaler"
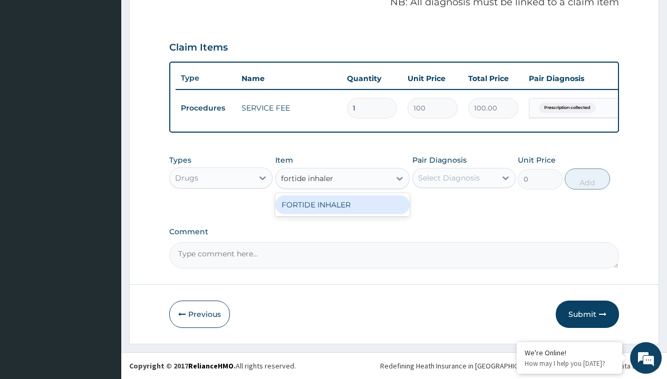
click at [342, 204] on div "FORTIDE INHALER" at bounding box center [342, 204] width 135 height 19
type input "27000"
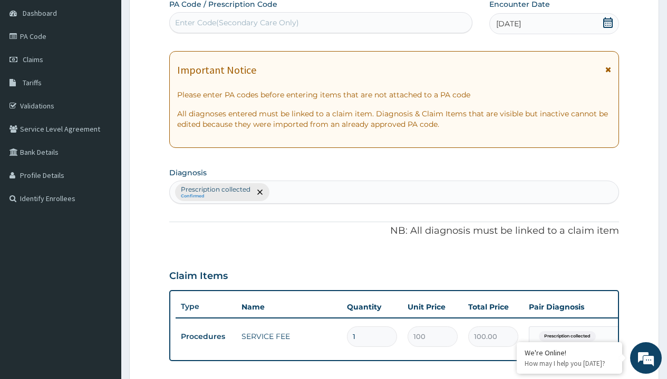
type input "prescription collected"
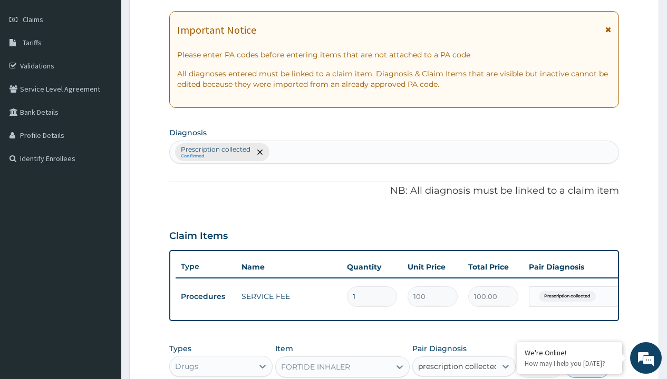
checkbox input "true"
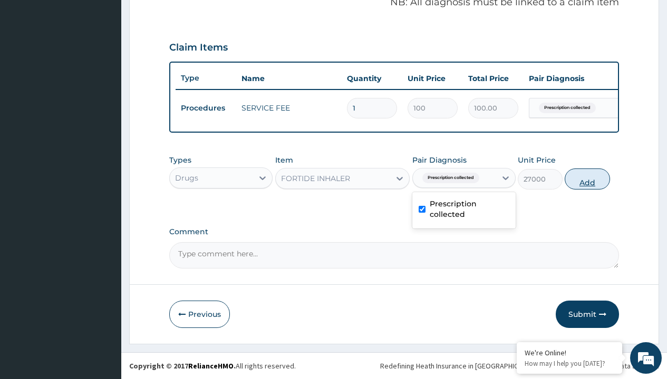
click at [587, 179] on button "Add" at bounding box center [586, 179] width 45 height 21
type input "0"
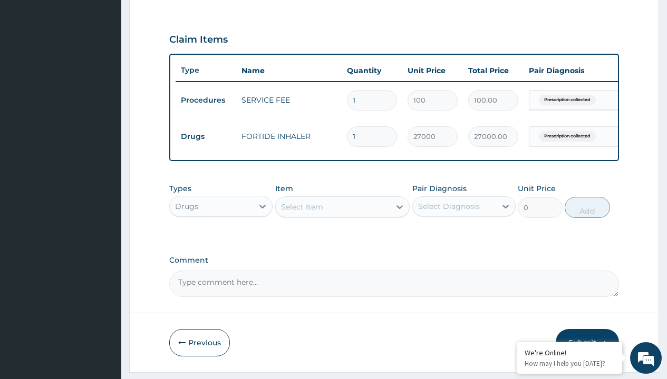
click at [205, 136] on td "Drugs" at bounding box center [205, 136] width 61 height 19
type input "procedures"
click at [221, 240] on div "Procedures" at bounding box center [220, 232] width 103 height 19
click at [301, 212] on div "Select Item" at bounding box center [302, 207] width 42 height 11
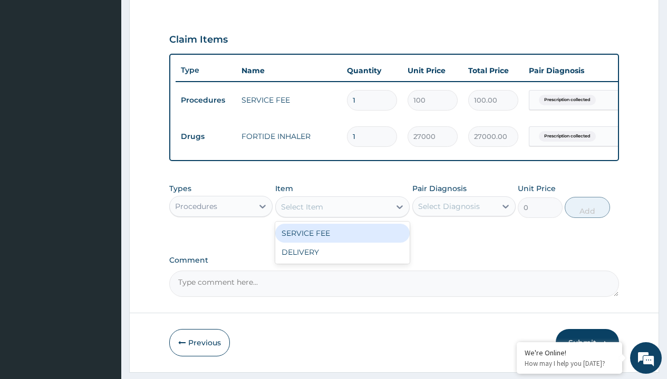
type input "delivery"
click at [342, 241] on div "DELIVERY" at bounding box center [342, 233] width 135 height 19
type input "2000"
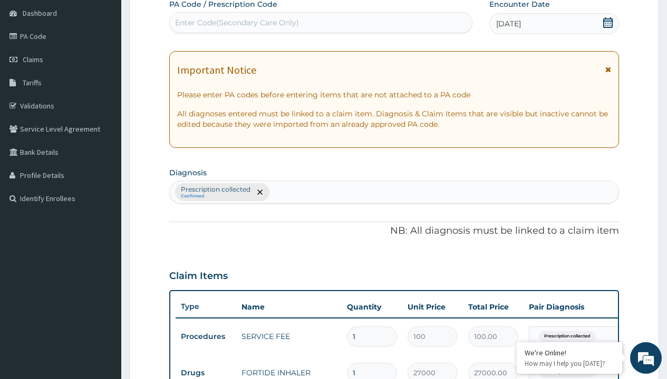
type input "prescription collected"
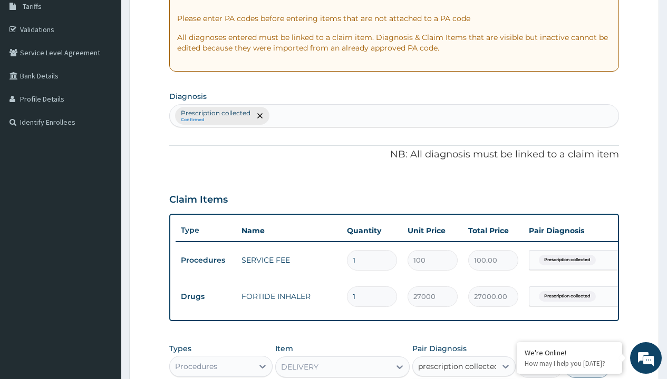
checkbox input "true"
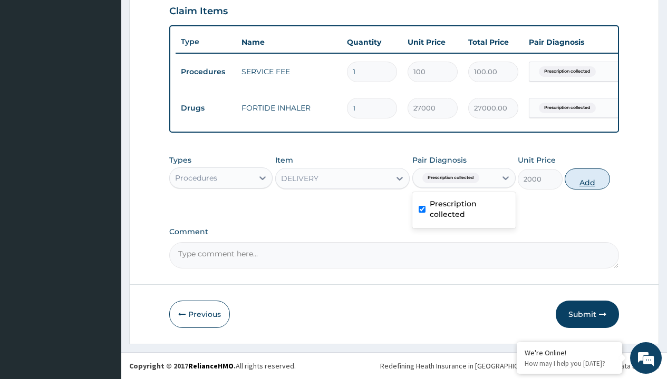
click at [587, 179] on button "Add" at bounding box center [586, 179] width 45 height 21
type input "0"
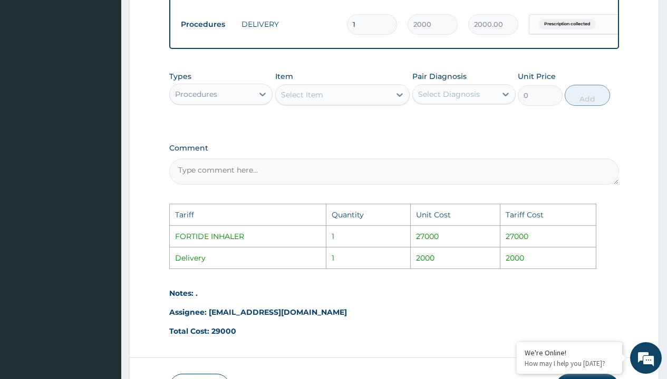
scroll to position [568, 0]
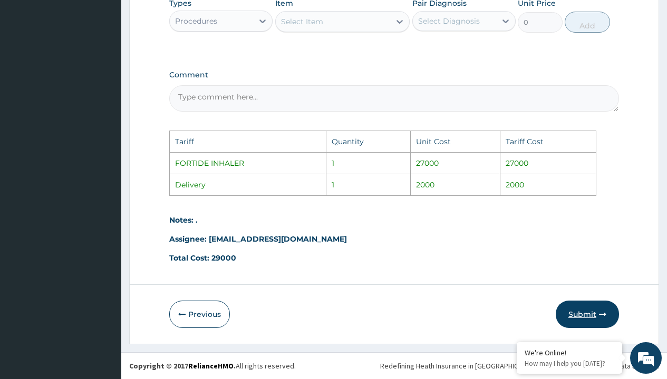
click at [580, 304] on button "Submit" at bounding box center [586, 314] width 63 height 27
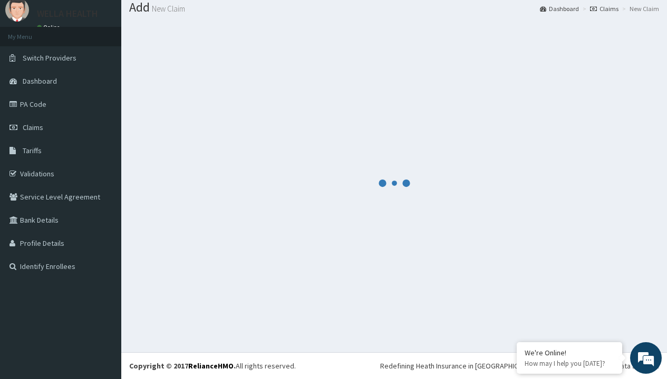
scroll to position [411, 0]
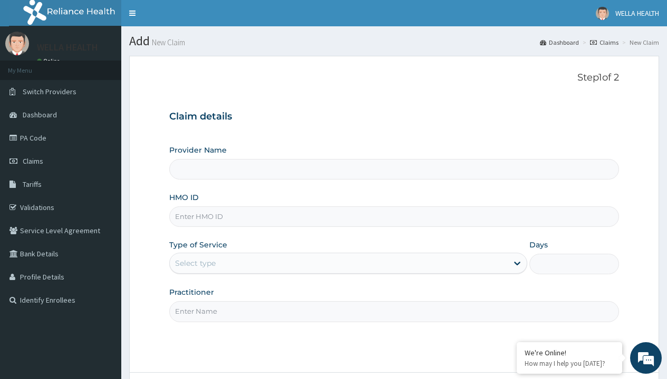
type input "Pharmacy Pick Up ( WellaHealth)"
type input "QTT/10074/C"
type input "WellaHealth"
click at [195, 263] on div "Select type" at bounding box center [195, 263] width 41 height 11
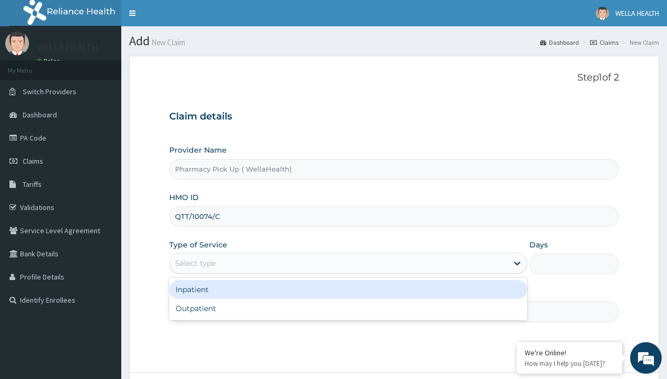
click at [348, 309] on div "Outpatient" at bounding box center [348, 308] width 358 height 19
type input "1"
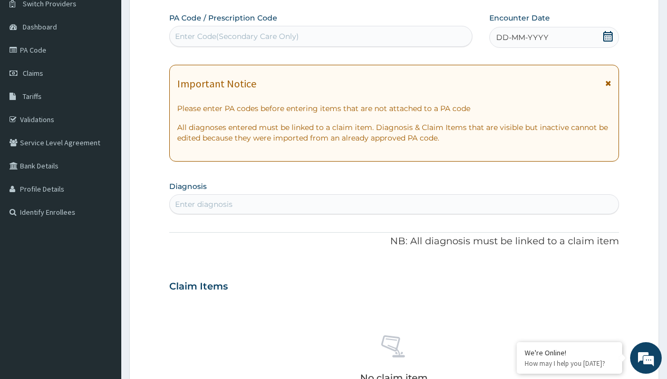
click at [521, 37] on span "DD-MM-YYYY" at bounding box center [522, 37] width 52 height 11
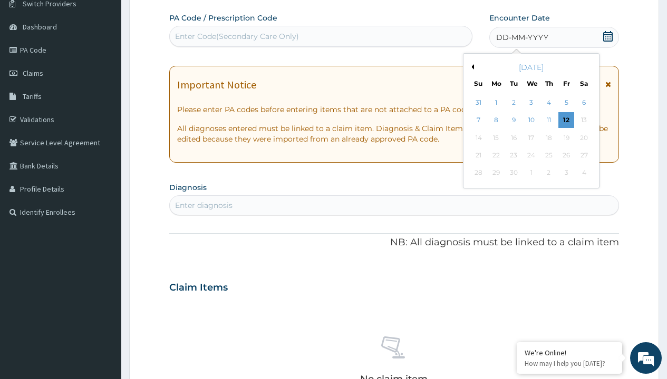
scroll to position [0, 0]
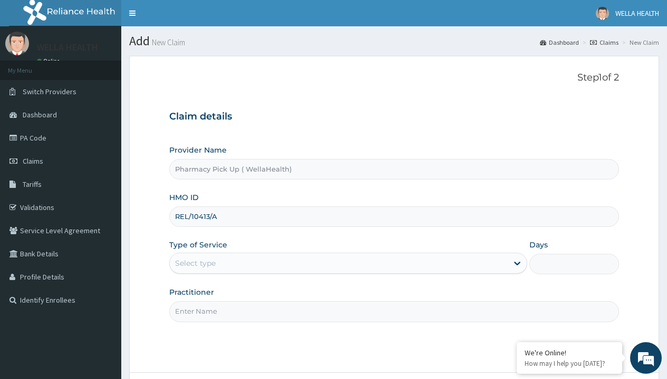
type input "REL/10413/A"
type input "WellaHealth"
click at [195, 263] on div "Select type" at bounding box center [195, 263] width 41 height 11
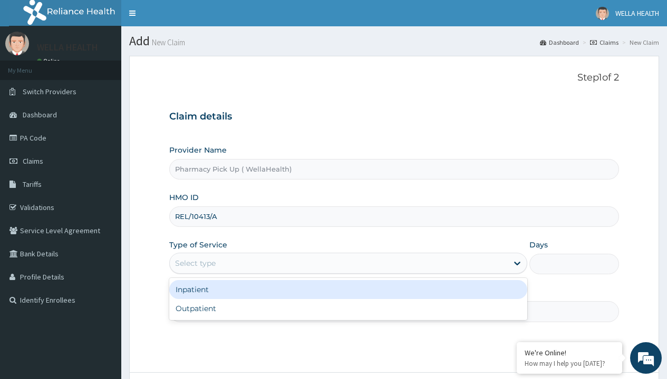
click at [348, 309] on div "Outpatient" at bounding box center [348, 308] width 358 height 19
type input "1"
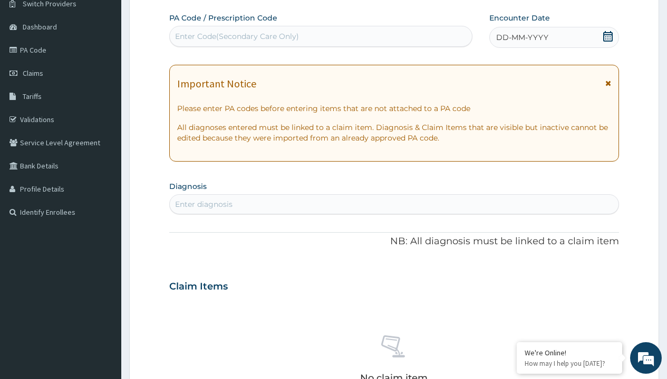
click at [521, 37] on span "DD-MM-YYYY" at bounding box center [522, 37] width 52 height 11
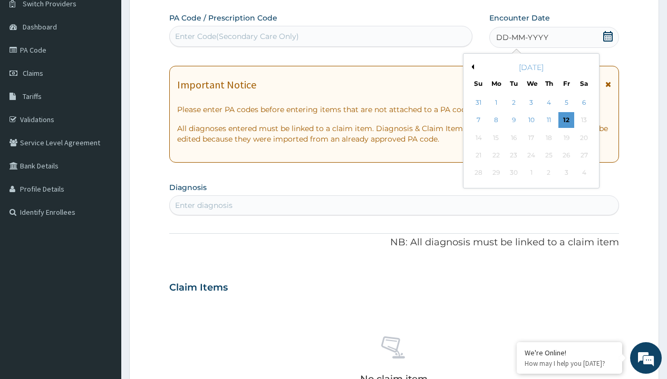
click at [471, 67] on button "Previous Month" at bounding box center [470, 66] width 5 height 5
click at [565, 103] on div "1" at bounding box center [566, 103] width 16 height 16
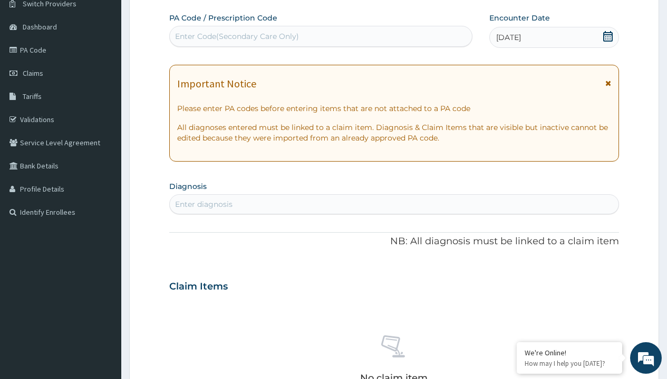
click at [203, 204] on div "Enter diagnosis" at bounding box center [203, 204] width 57 height 11
type input "prescription collected"
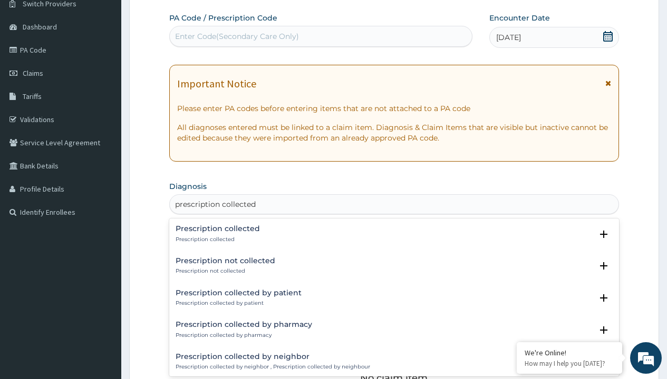
click at [216, 239] on p "Prescription collected" at bounding box center [217, 239] width 84 height 7
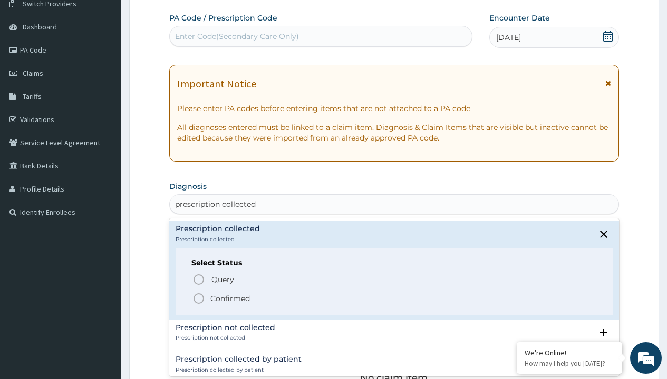
click at [230, 298] on p "Confirmed" at bounding box center [230, 298] width 40 height 11
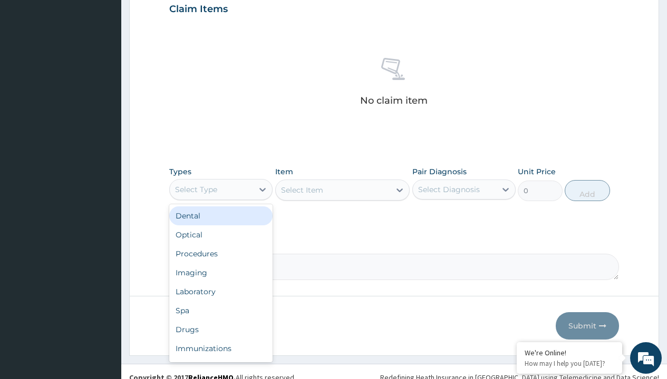
type input "procedures"
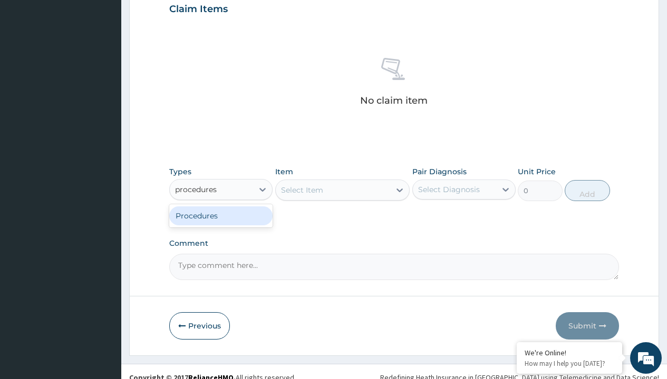
scroll to position [0, 0]
click at [221, 215] on div "Procedures" at bounding box center [220, 216] width 103 height 19
click at [301, 190] on div "Select Item" at bounding box center [342, 190] width 135 height 21
click at [196, 189] on div "Procedures" at bounding box center [196, 189] width 42 height 11
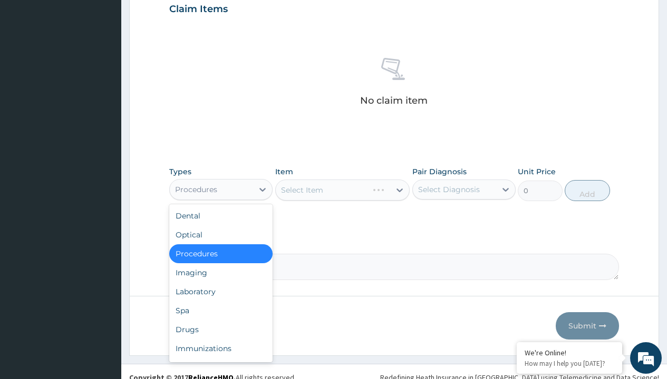
type input "procedures"
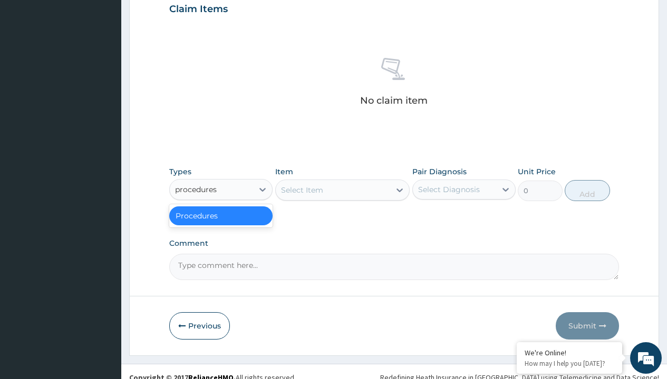
click at [221, 215] on div "Procedures" at bounding box center [220, 216] width 103 height 19
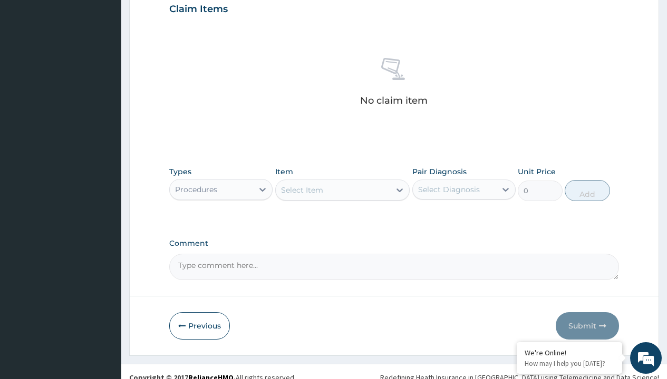
click at [301, 190] on div "Select Item" at bounding box center [302, 190] width 42 height 11
type input "service fee"
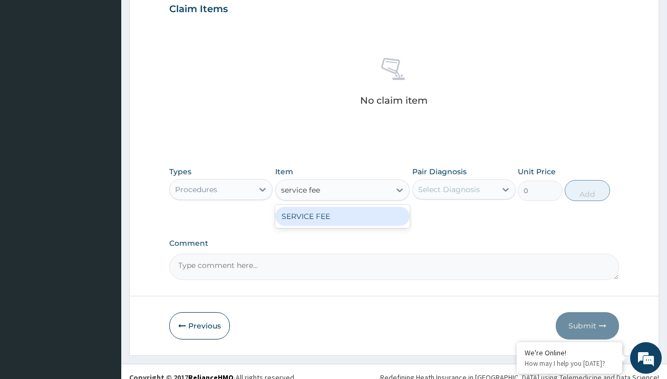
click at [342, 216] on div "SERVICE FEE" at bounding box center [342, 216] width 135 height 19
type input "100"
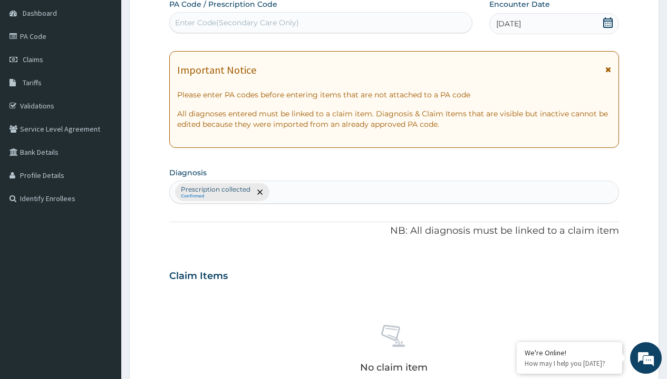
type input "prescription collected"
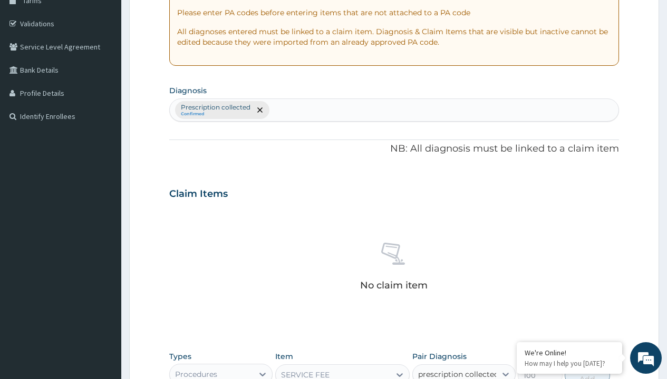
checkbox input "true"
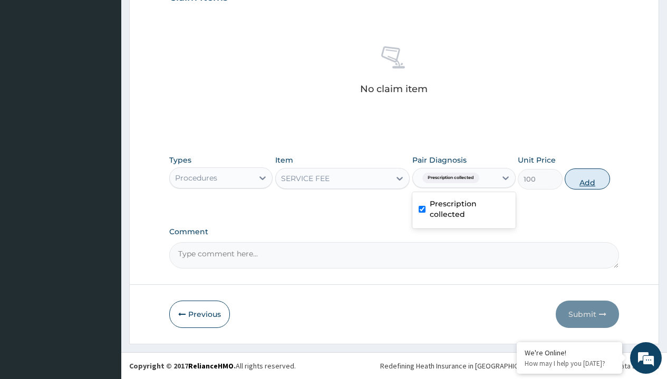
click at [587, 179] on button "Add" at bounding box center [586, 179] width 45 height 21
type input "0"
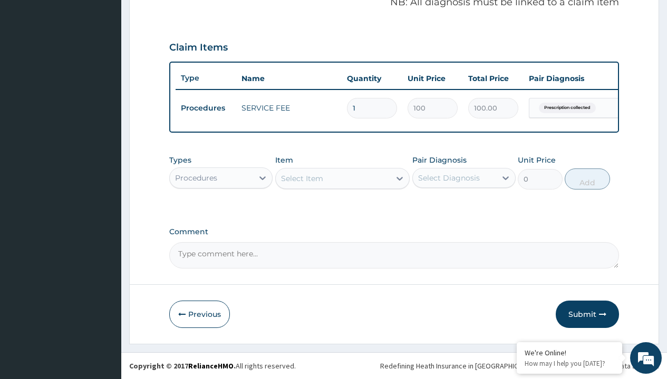
click at [196, 178] on div "Procedures" at bounding box center [196, 178] width 42 height 11
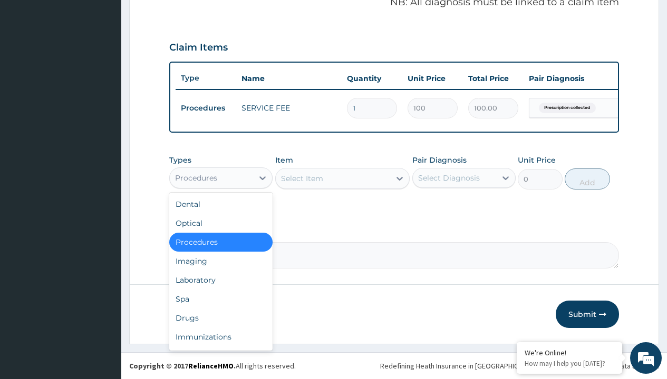
type input "drugs"
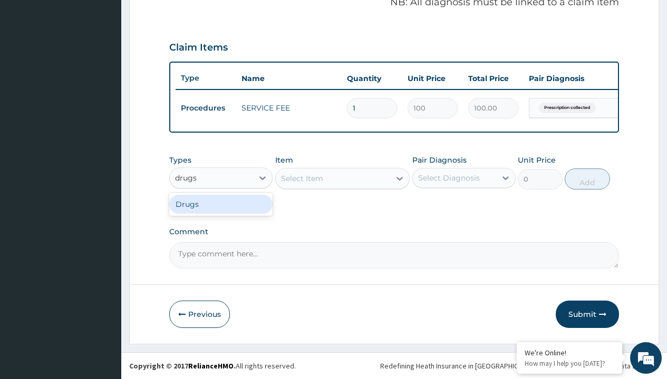
click at [221, 204] on div "Drugs" at bounding box center [220, 204] width 103 height 19
click at [301, 178] on div "Select Item" at bounding box center [342, 178] width 135 height 21
type input "knee brace"
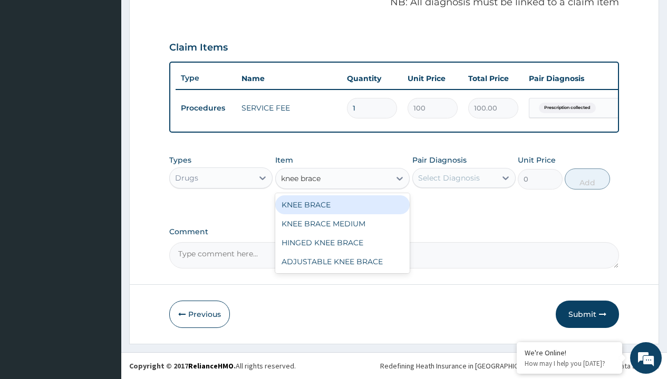
click at [342, 204] on div "KNEE BRACE" at bounding box center [342, 204] width 135 height 19
type input "19795"
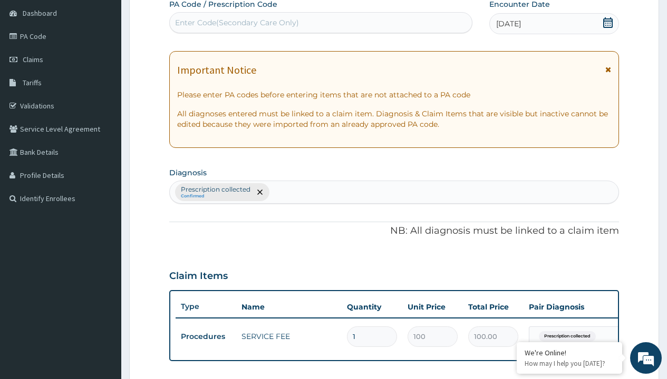
type input "prescription collected"
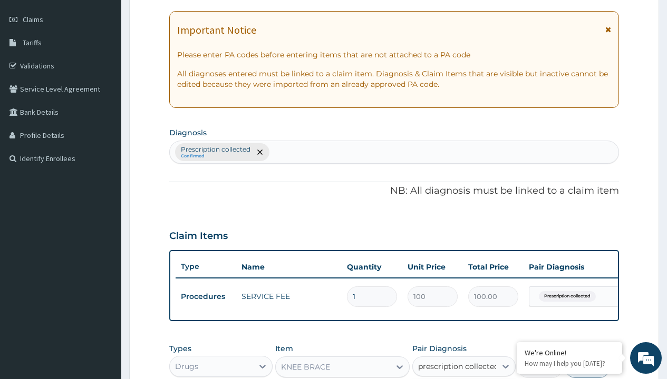
checkbox input "true"
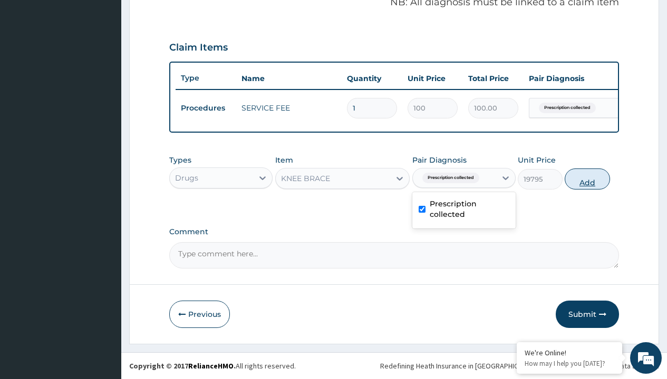
click at [587, 179] on button "Add" at bounding box center [586, 179] width 45 height 21
type input "0"
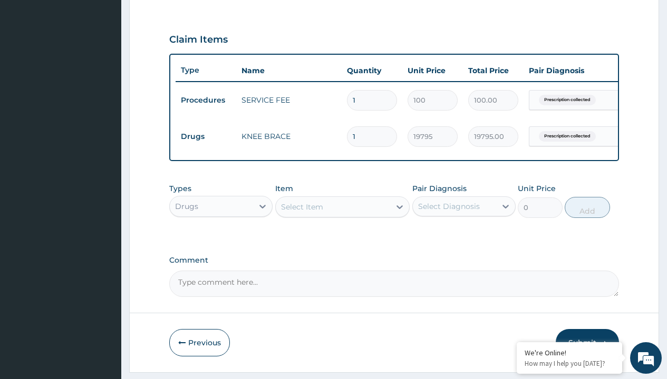
click at [205, 136] on td "Drugs" at bounding box center [205, 136] width 61 height 19
type input "procedures"
click at [221, 240] on div "Procedures" at bounding box center [220, 232] width 103 height 19
click at [301, 212] on div "Select Item" at bounding box center [302, 207] width 42 height 11
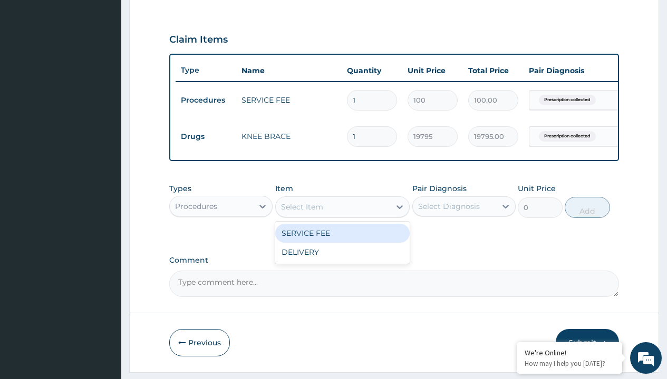
type input "delivery"
click at [342, 241] on div "DELIVERY" at bounding box center [342, 233] width 135 height 19
type input "2000"
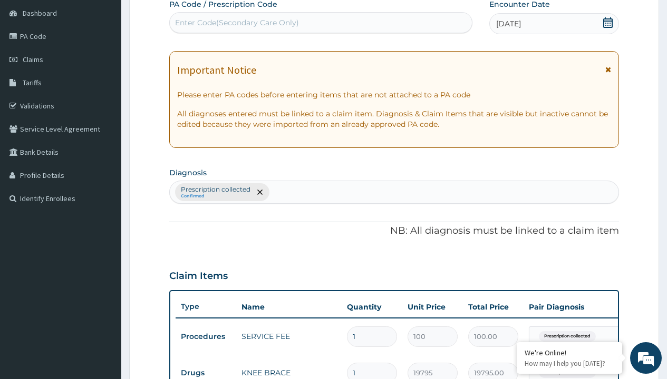
type input "prescription collected"
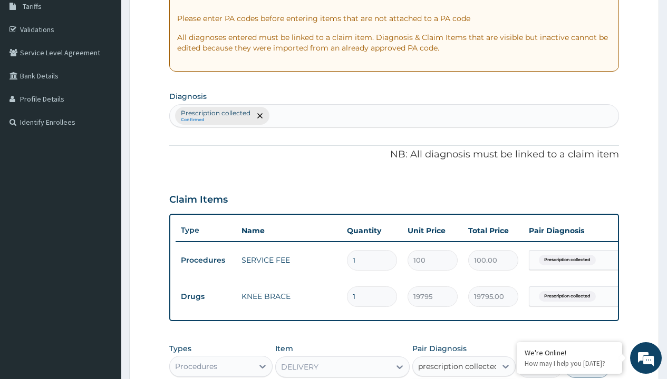
checkbox input "true"
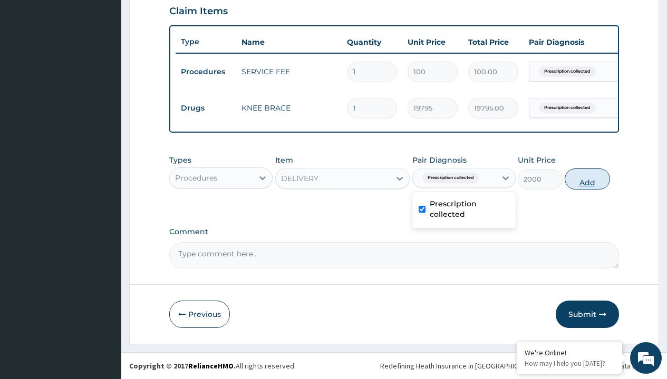
click at [587, 179] on button "Add" at bounding box center [586, 179] width 45 height 21
type input "0"
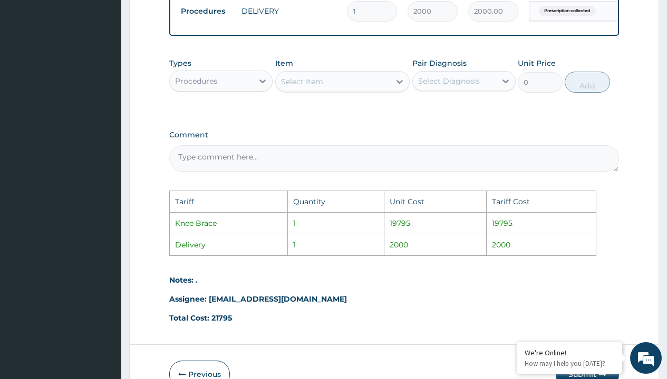
scroll to position [568, 0]
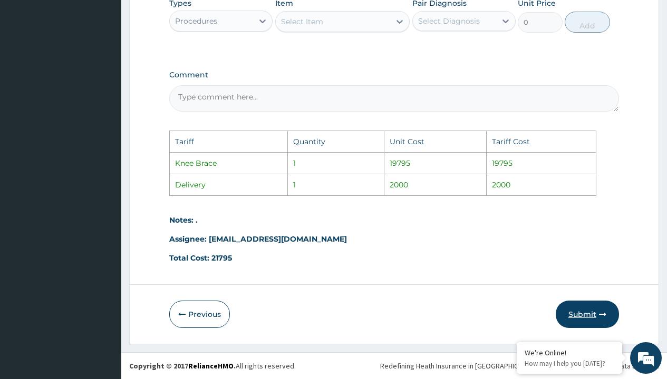
click at [597, 319] on button "Submit" at bounding box center [586, 314] width 63 height 27
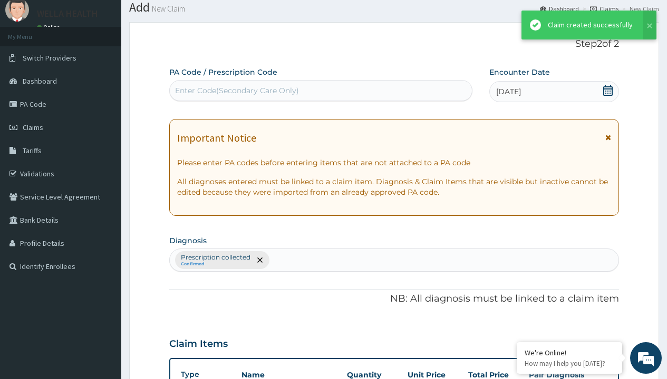
scroll to position [411, 0]
